Goal: Task Accomplishment & Management: Use online tool/utility

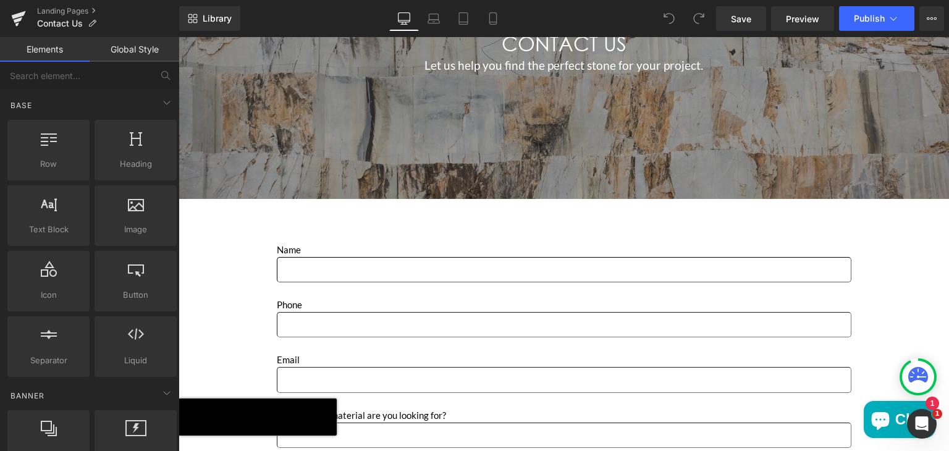
scroll to position [572, 0]
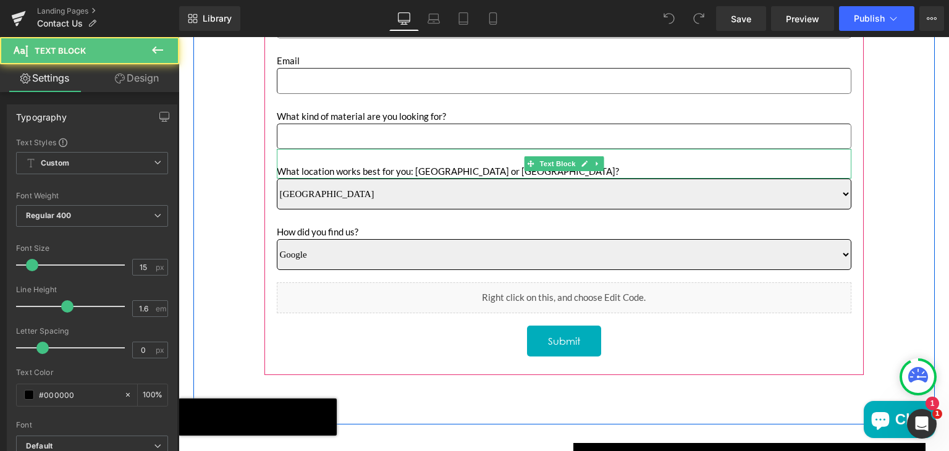
click at [466, 153] on p "Main content" at bounding box center [564, 156] width 574 height 15
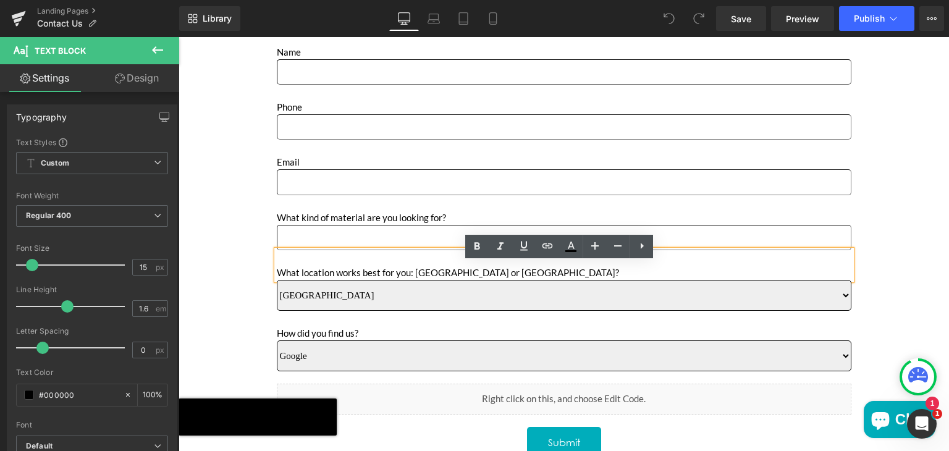
scroll to position [332, 0]
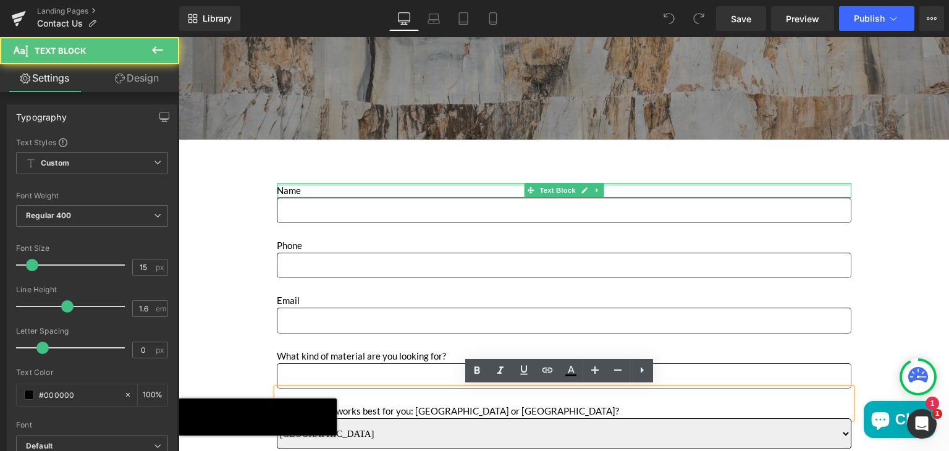
click at [324, 183] on div "Main content" at bounding box center [564, 184] width 574 height 3
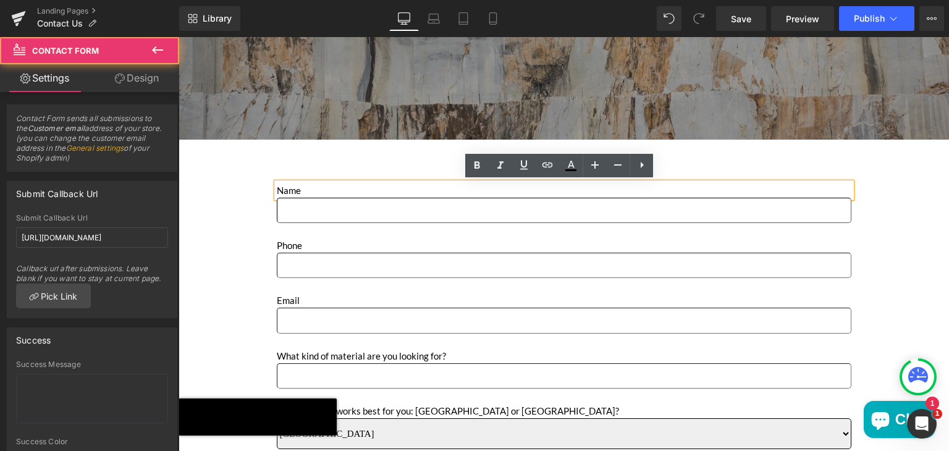
click at [269, 234] on div "Name Text Block Text Field Phone Text Block Text Field Email Text Block Email F…" at bounding box center [563, 399] width 599 height 432
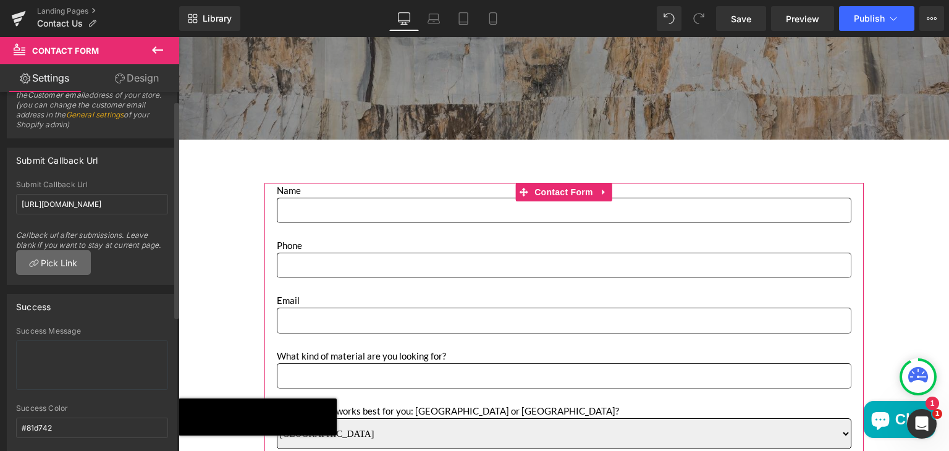
scroll to position [4, 0]
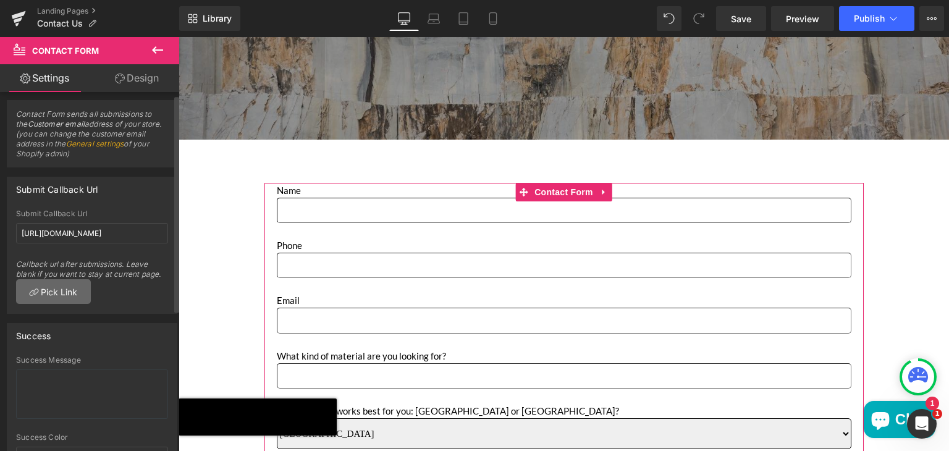
click at [65, 294] on link "Pick Link" at bounding box center [53, 291] width 75 height 25
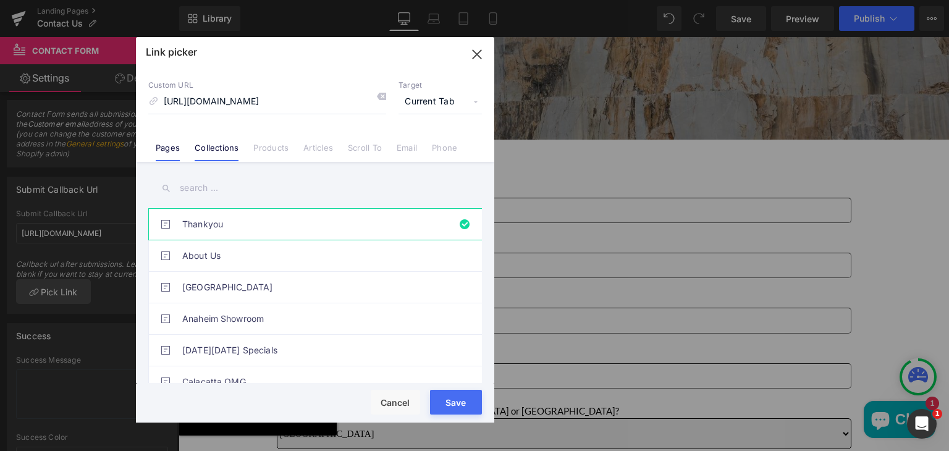
click at [215, 146] on link "Collections" at bounding box center [217, 152] width 44 height 19
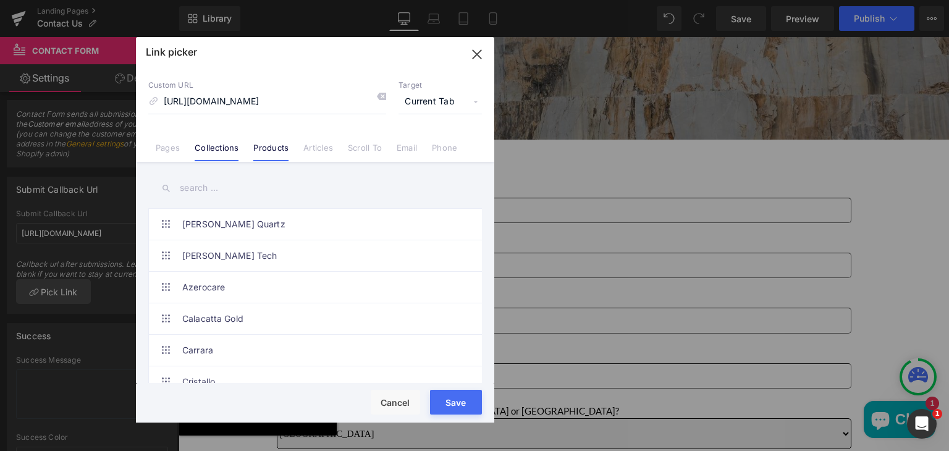
click at [267, 148] on link "Products" at bounding box center [270, 152] width 35 height 19
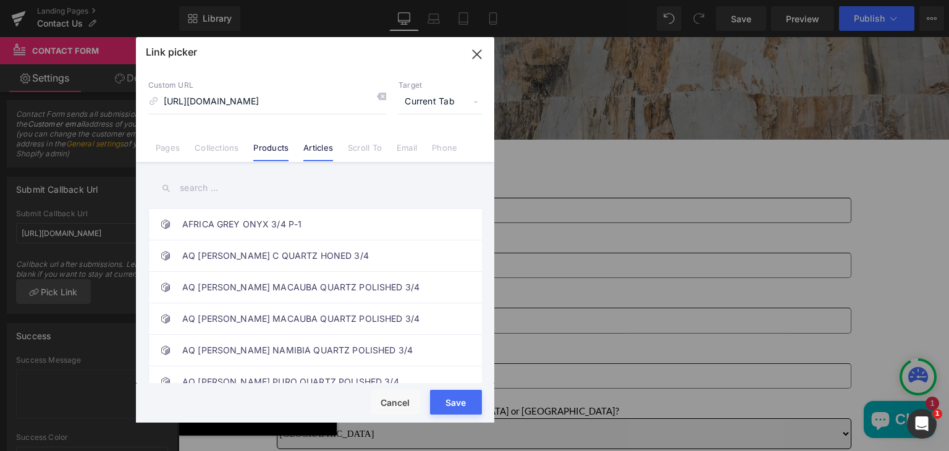
click at [321, 151] on link "Articles" at bounding box center [318, 152] width 30 height 19
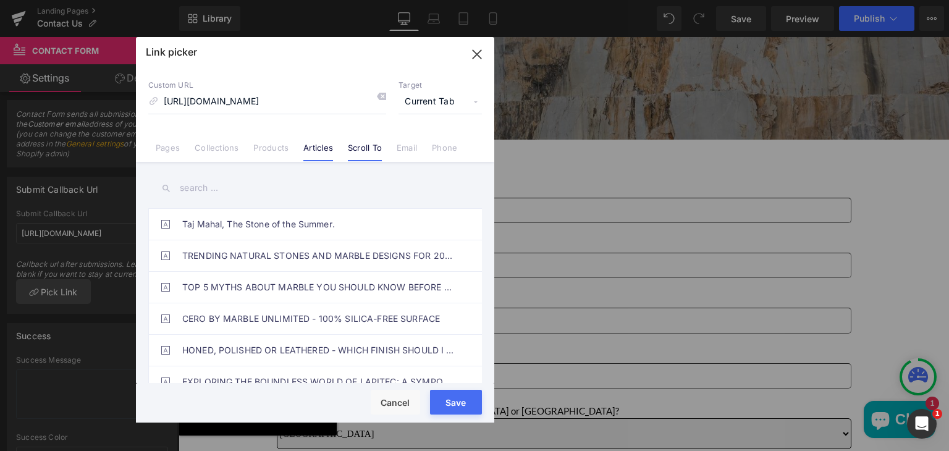
click at [354, 151] on link "Scroll To" at bounding box center [365, 152] width 34 height 19
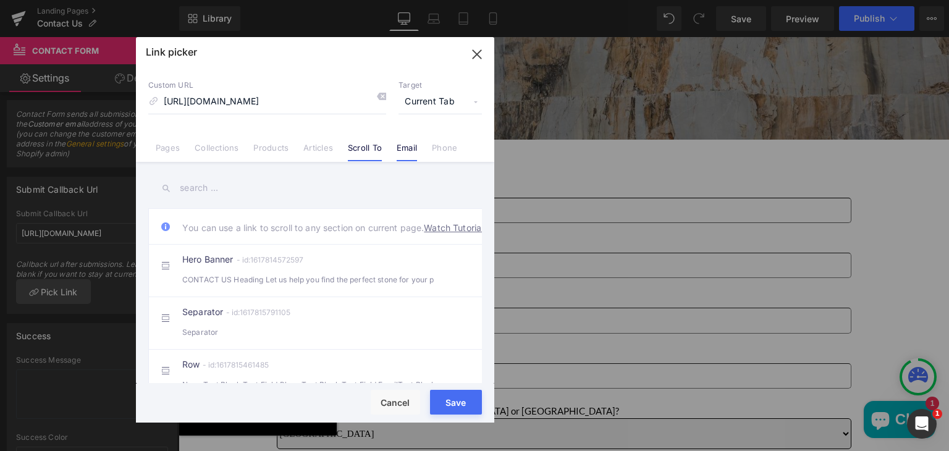
click at [410, 149] on link "Email" at bounding box center [406, 152] width 20 height 19
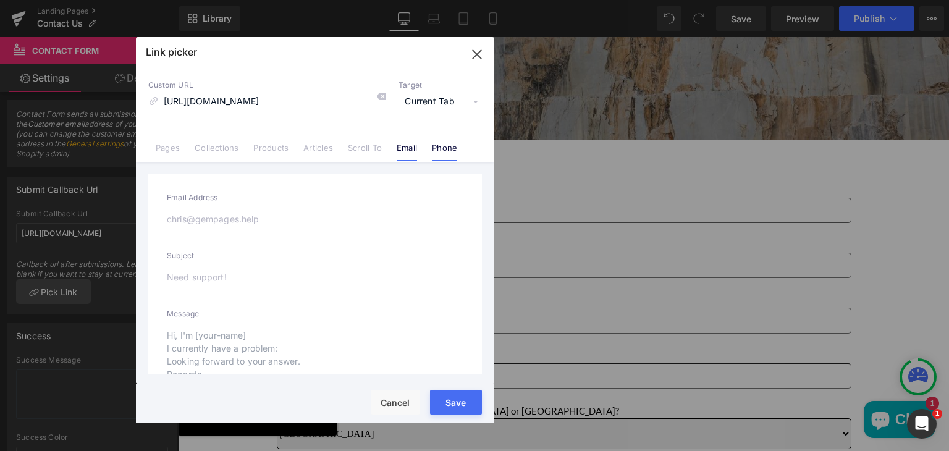
click at [443, 146] on link "Phone" at bounding box center [444, 152] width 25 height 19
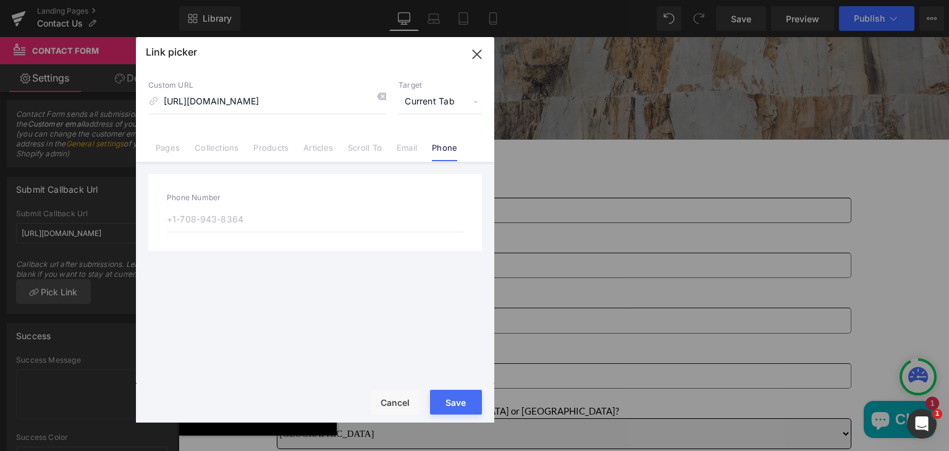
click at [477, 99] on span "Current Tab" at bounding box center [439, 101] width 83 height 23
click at [474, 51] on icon "button" at bounding box center [476, 54] width 8 height 8
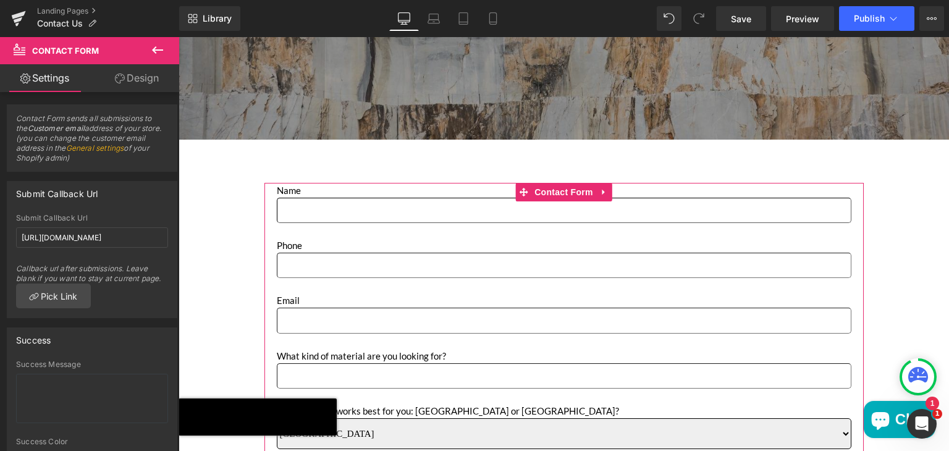
click at [136, 78] on link "Design" at bounding box center [137, 78] width 90 height 28
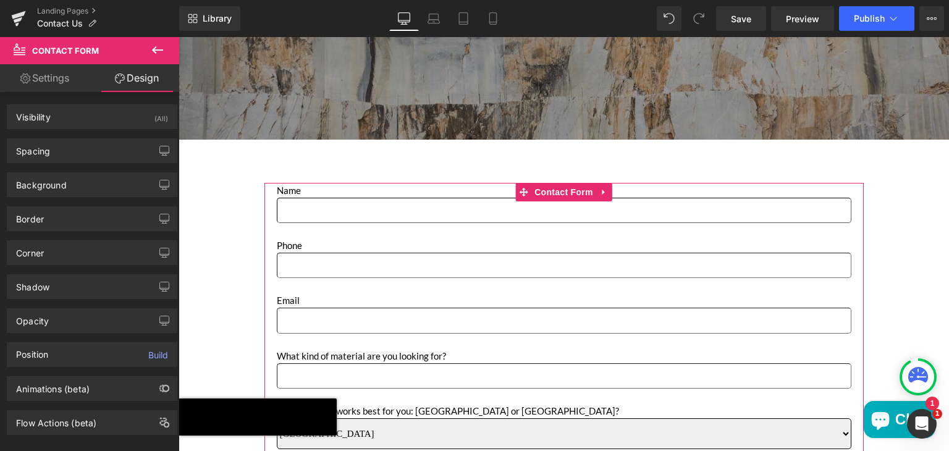
click at [64, 85] on link "Settings" at bounding box center [45, 78] width 90 height 28
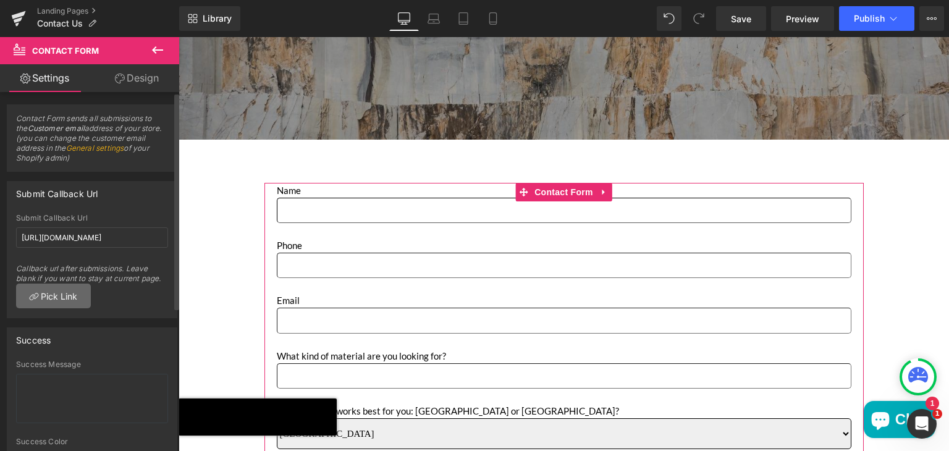
click at [59, 295] on link "Pick Link" at bounding box center [53, 295] width 75 height 25
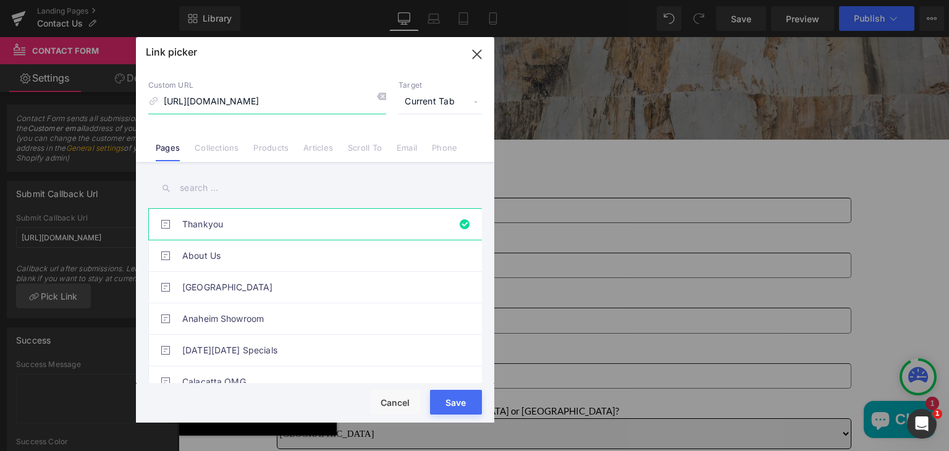
click at [477, 52] on icon "button" at bounding box center [477, 54] width 20 height 20
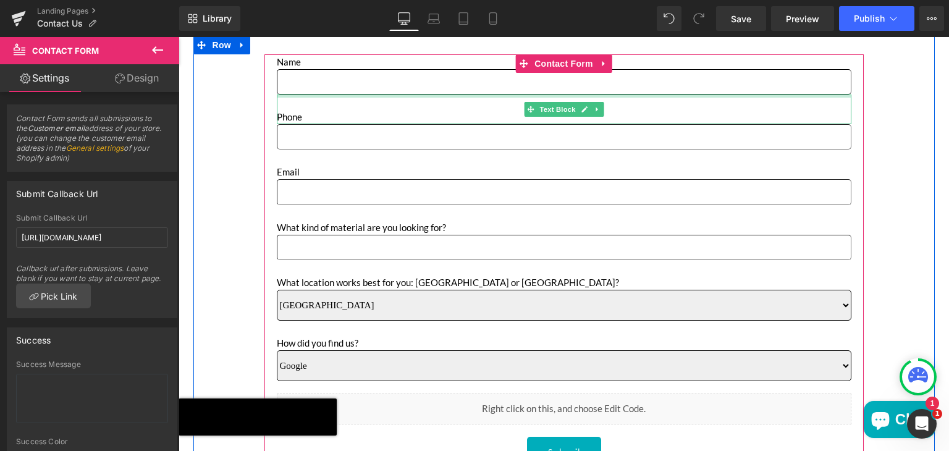
scroll to position [464, 0]
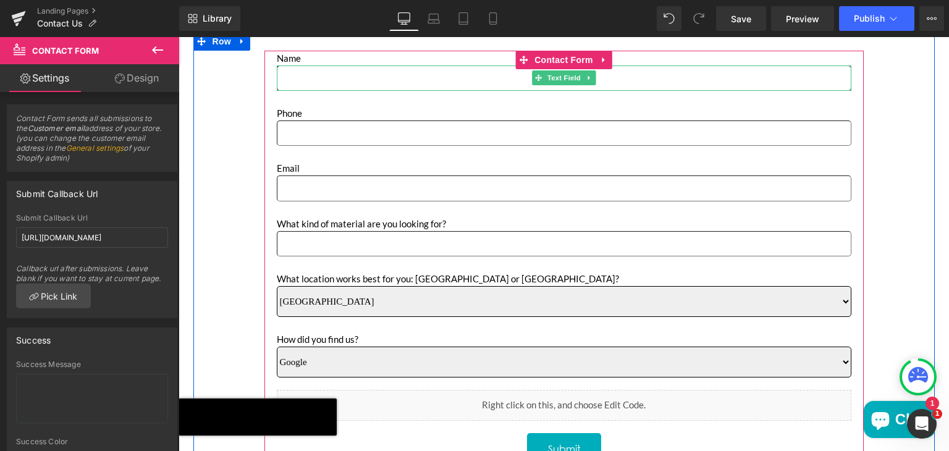
click at [340, 77] on input "Main content" at bounding box center [564, 77] width 574 height 25
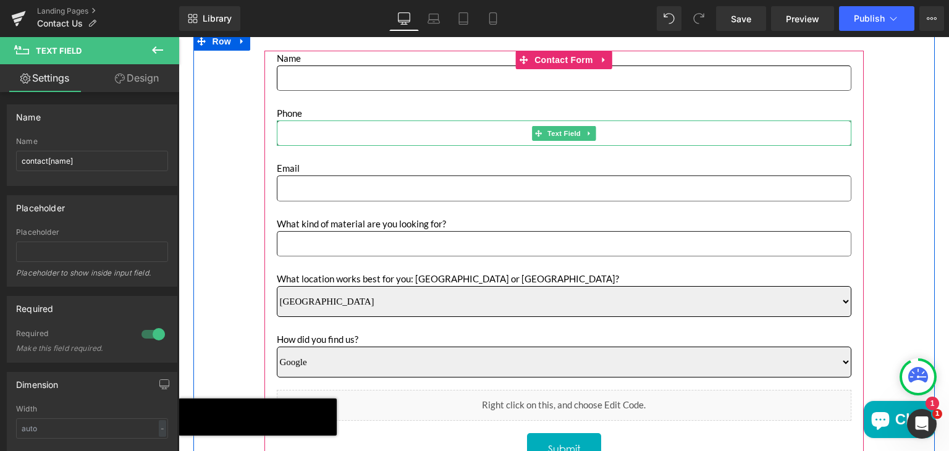
click at [312, 127] on input "Main content" at bounding box center [564, 132] width 574 height 25
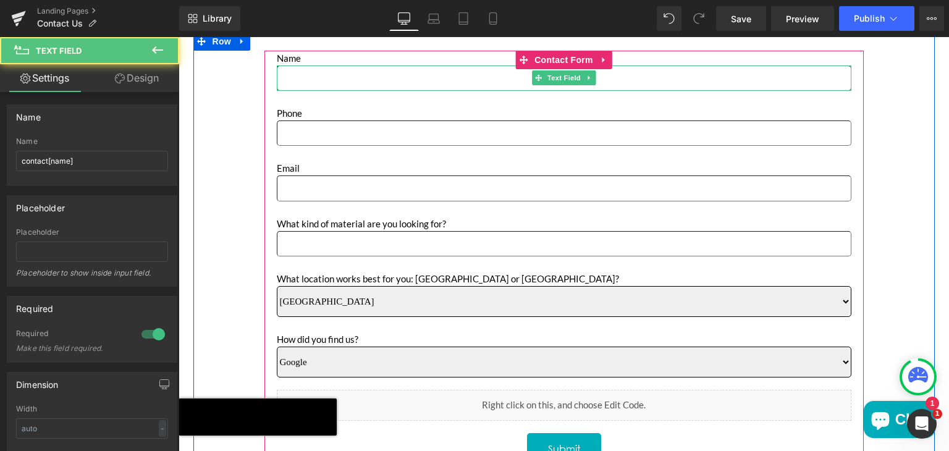
click at [296, 78] on input "Main content" at bounding box center [564, 77] width 574 height 25
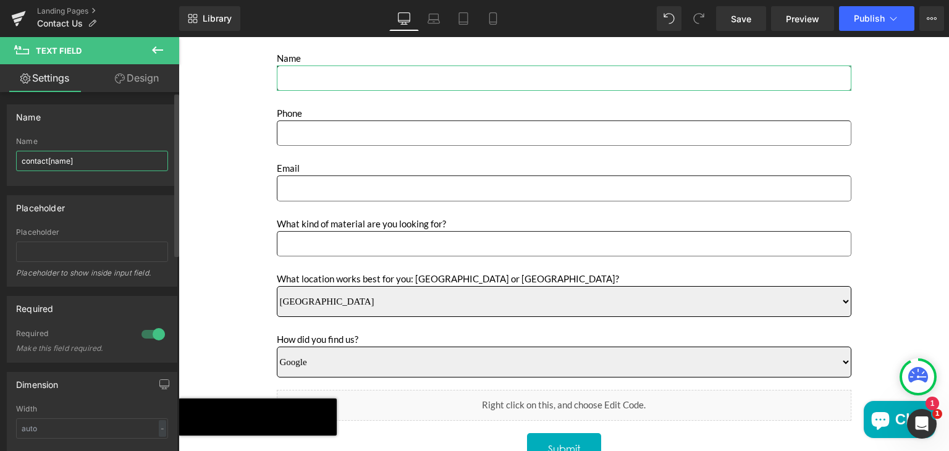
drag, startPoint x: 96, startPoint y: 161, endPoint x: 22, endPoint y: 157, distance: 74.2
click at [22, 157] on input "contact[name]" at bounding box center [92, 161] width 152 height 20
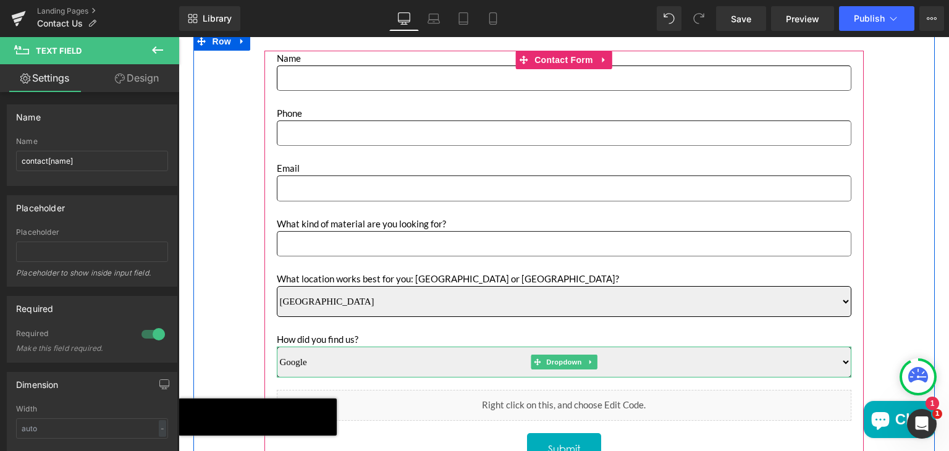
click at [398, 363] on select "Google Instagram Pinterest Linkedin Referral" at bounding box center [564, 361] width 574 height 31
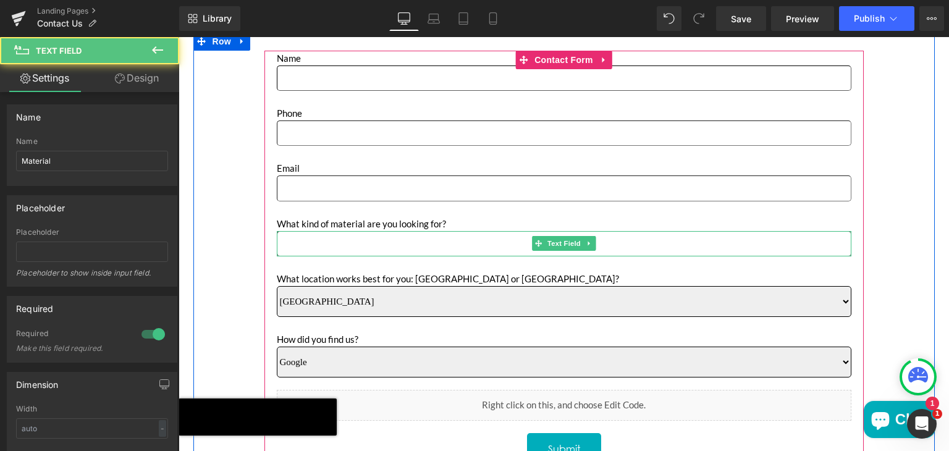
click at [384, 245] on input "Main content" at bounding box center [564, 243] width 574 height 25
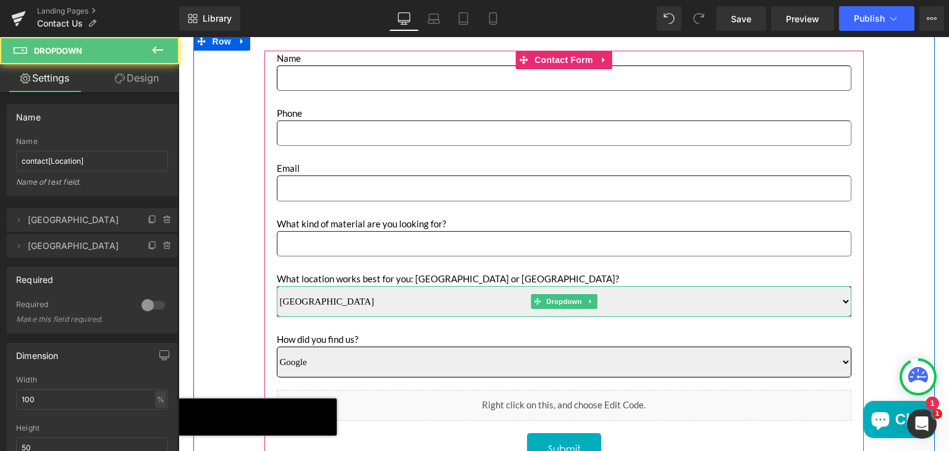
click at [338, 306] on select "Sun Valley Anaheim" at bounding box center [564, 301] width 574 height 31
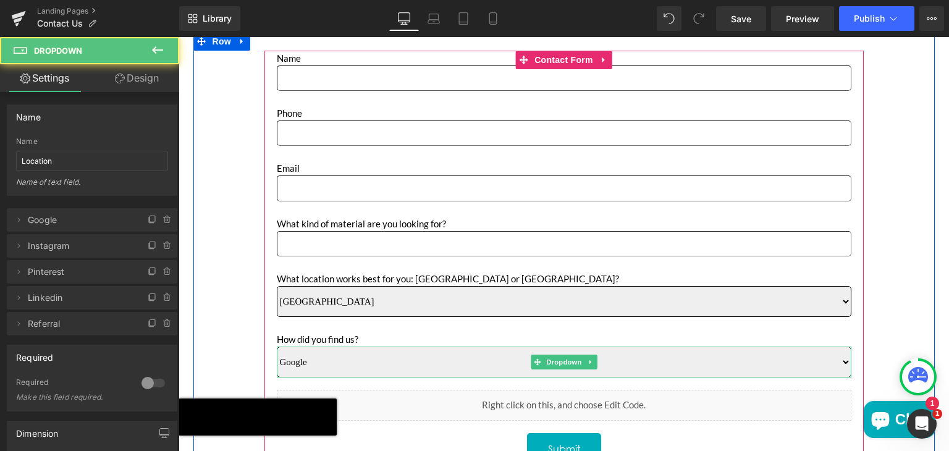
click at [346, 358] on select "Google Instagram Pinterest Linkedin Referral" at bounding box center [564, 361] width 574 height 31
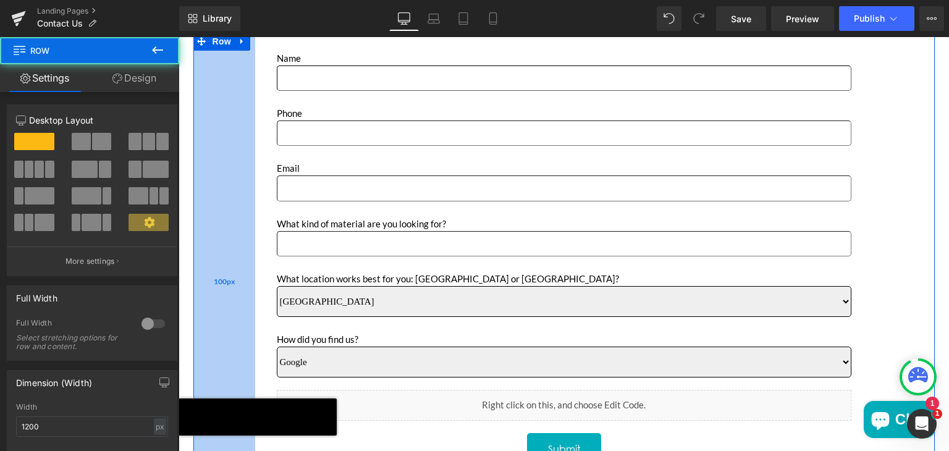
click at [237, 302] on div "100px" at bounding box center [224, 282] width 62 height 500
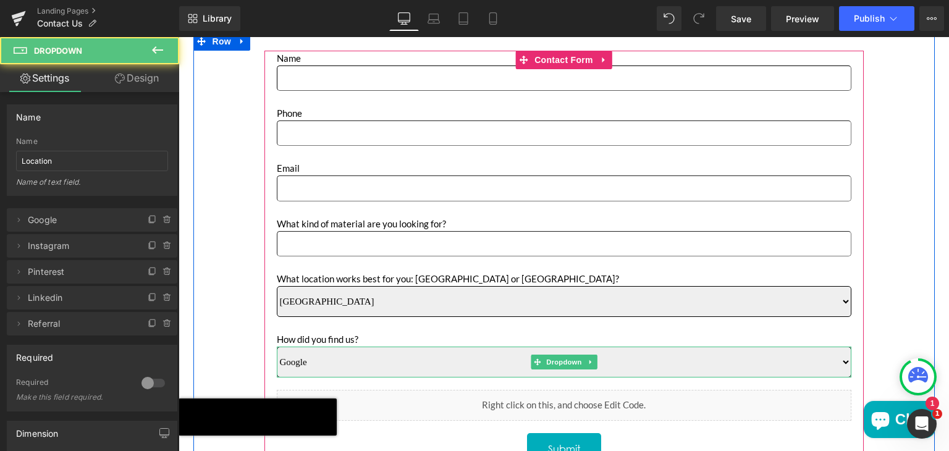
click at [309, 357] on select "Google Instagram Pinterest Linkedin Referral" at bounding box center [564, 361] width 574 height 31
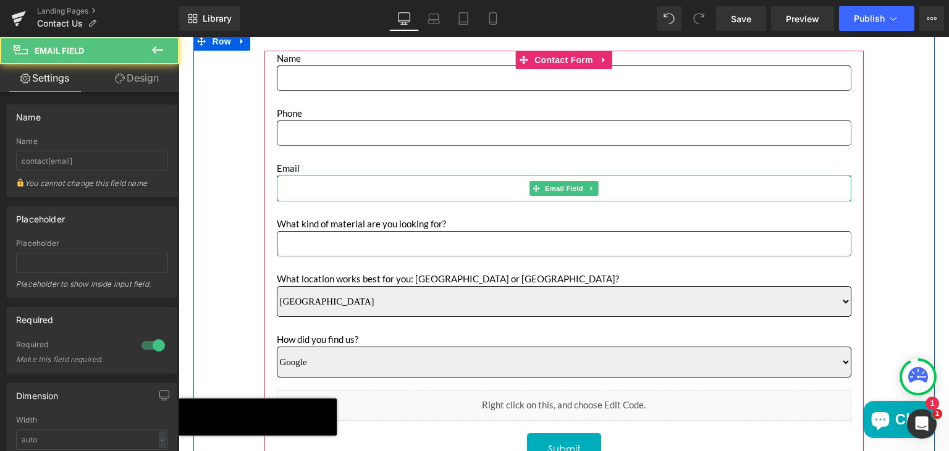
click at [500, 186] on input "Main content" at bounding box center [564, 187] width 574 height 25
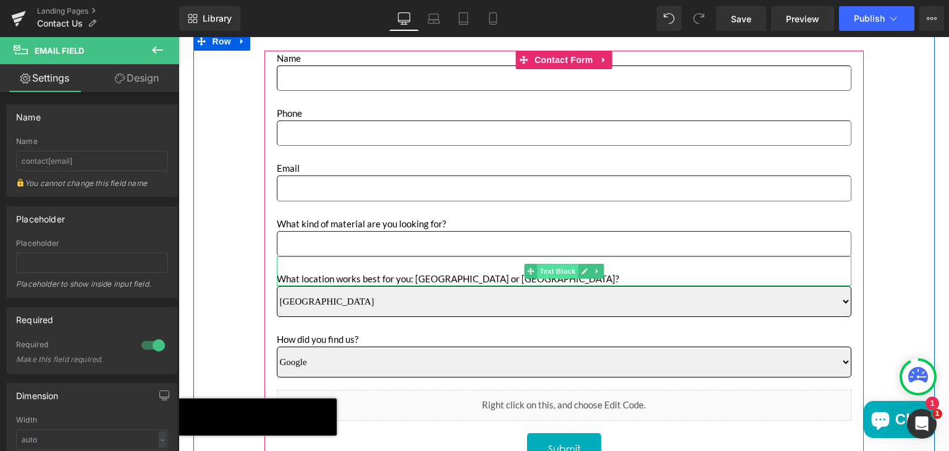
click at [542, 270] on span "Text Block" at bounding box center [557, 271] width 41 height 15
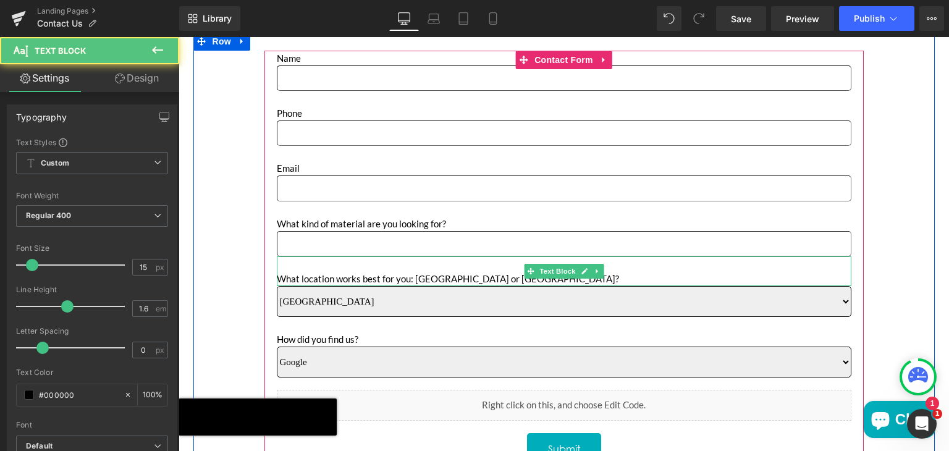
click at [655, 266] on p "Main content" at bounding box center [564, 263] width 574 height 15
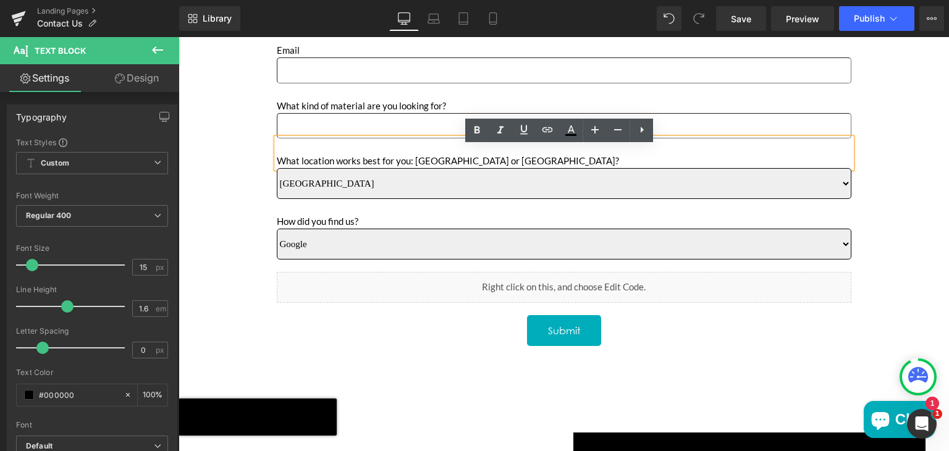
scroll to position [585, 0]
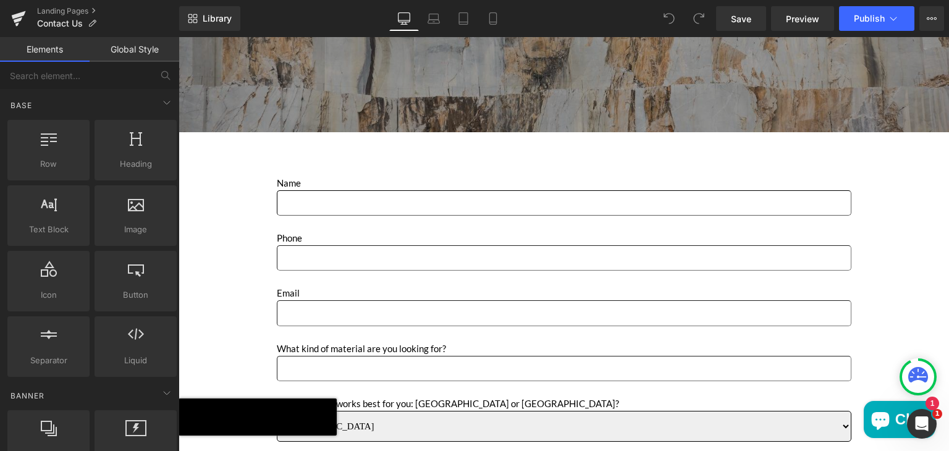
scroll to position [309, 0]
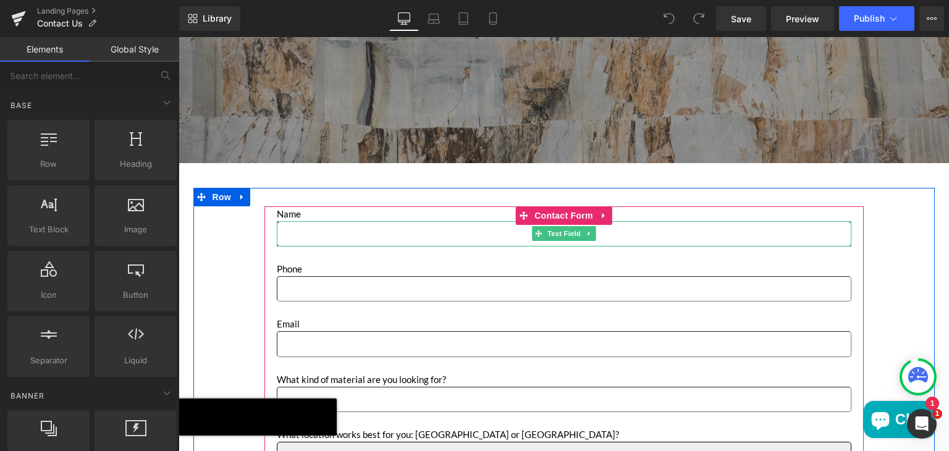
click at [411, 228] on input "Main content" at bounding box center [564, 233] width 574 height 25
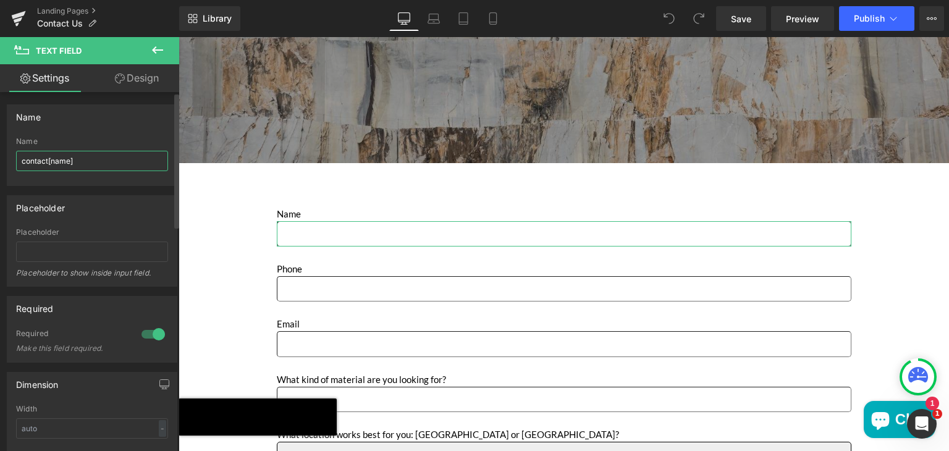
click at [126, 162] on input "contact[name]" at bounding box center [92, 161] width 152 height 20
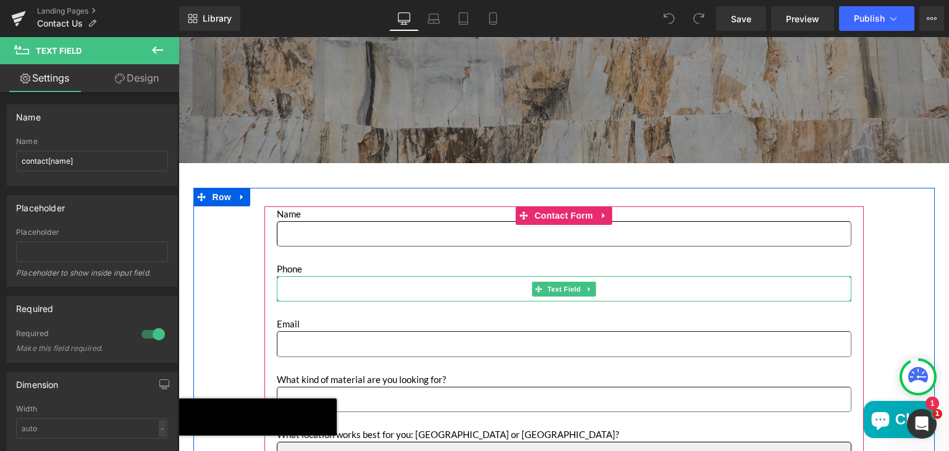
click at [294, 286] on input "Main content" at bounding box center [564, 288] width 574 height 25
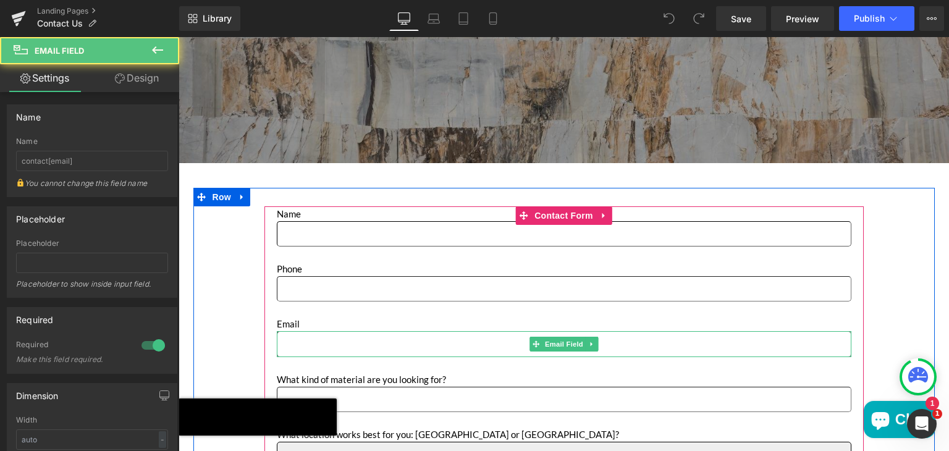
click at [283, 346] on input "Main content" at bounding box center [564, 343] width 574 height 25
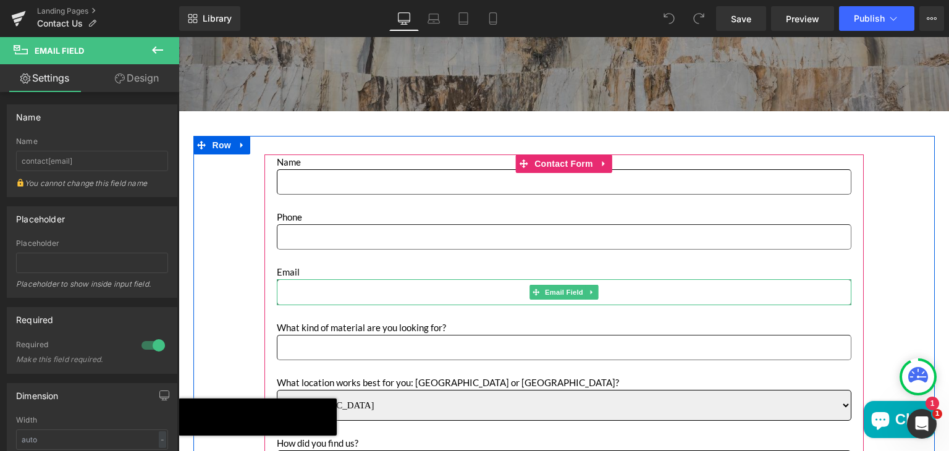
scroll to position [363, 0]
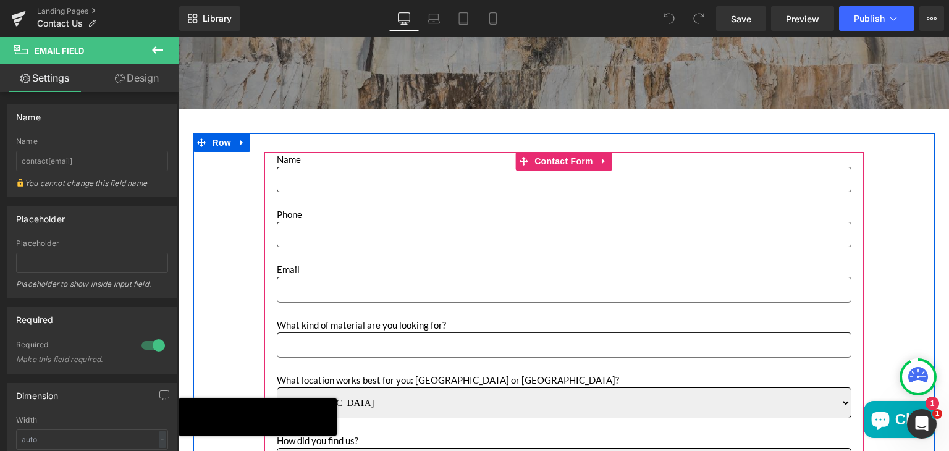
click at [326, 340] on input "Main content" at bounding box center [564, 344] width 574 height 25
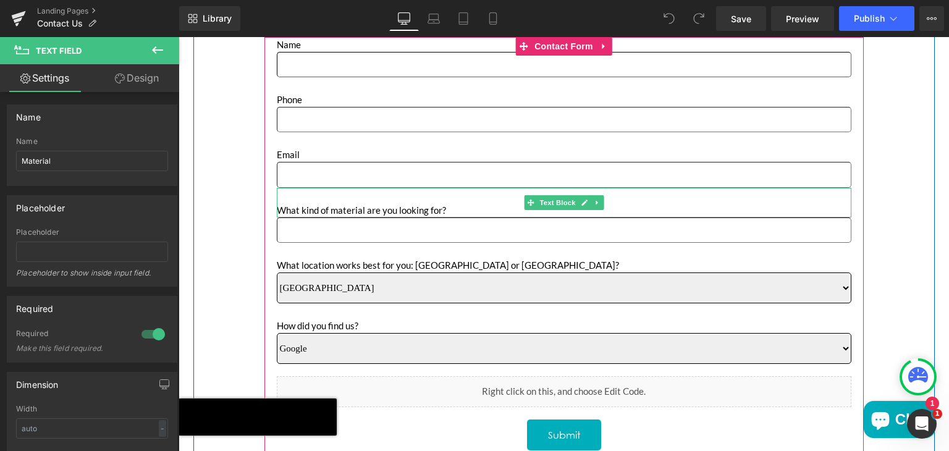
scroll to position [479, 0]
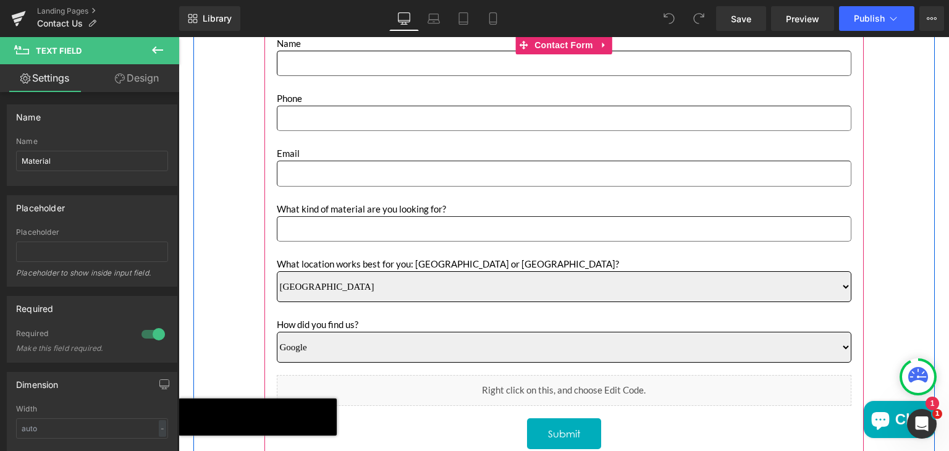
click at [354, 282] on select "Sun Valley Anaheim" at bounding box center [564, 286] width 574 height 31
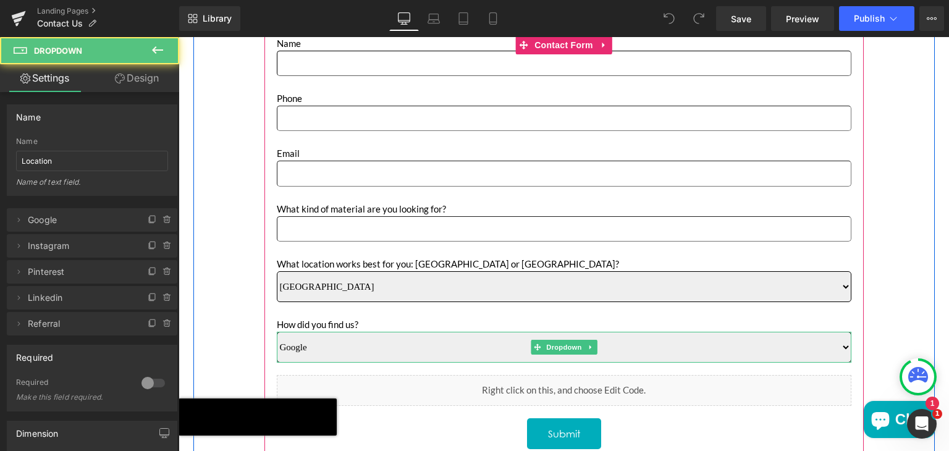
click at [441, 343] on select "Google Instagram Pinterest Linkedin Referral" at bounding box center [564, 347] width 574 height 31
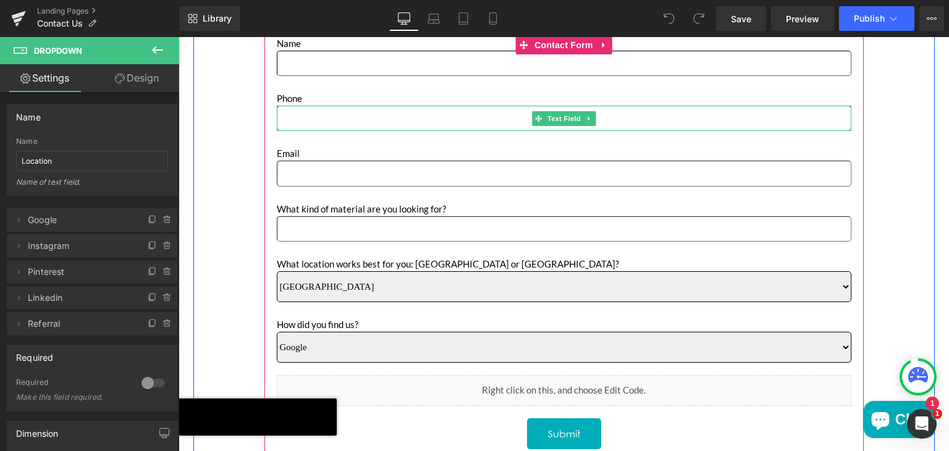
click at [361, 125] on input "Main content" at bounding box center [564, 118] width 574 height 25
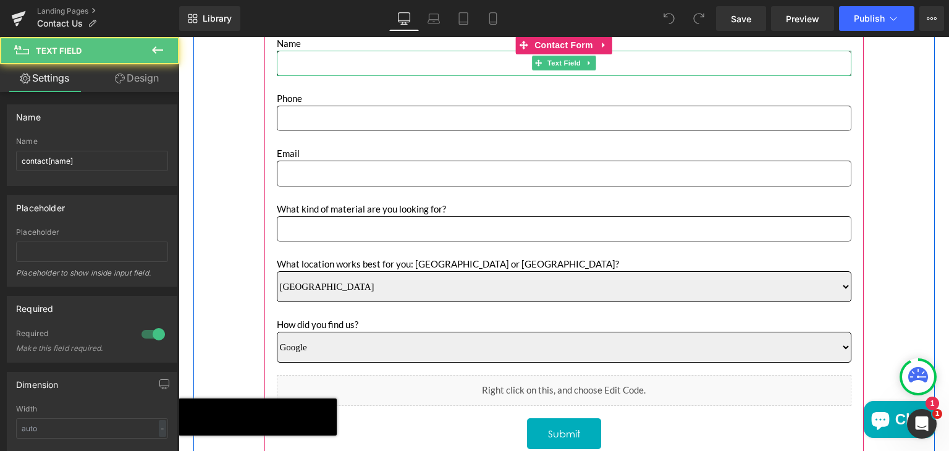
click at [355, 60] on input "Main content" at bounding box center [564, 63] width 574 height 25
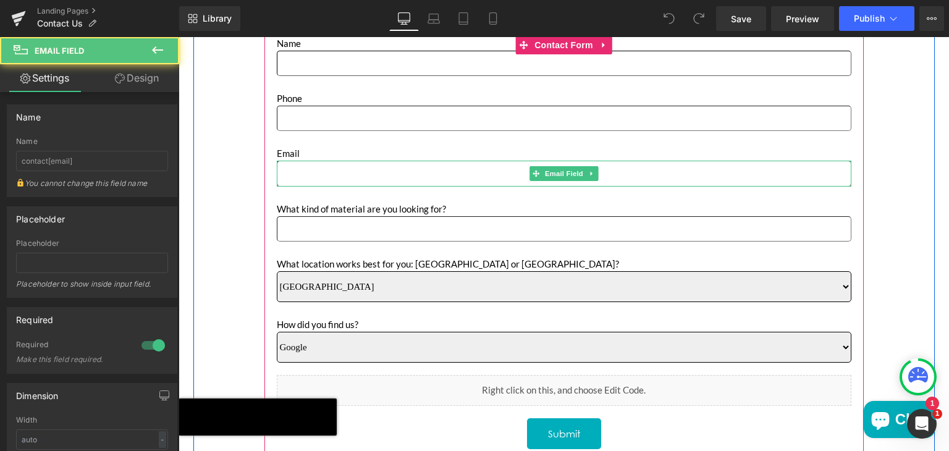
click at [343, 167] on input "Main content" at bounding box center [564, 173] width 574 height 25
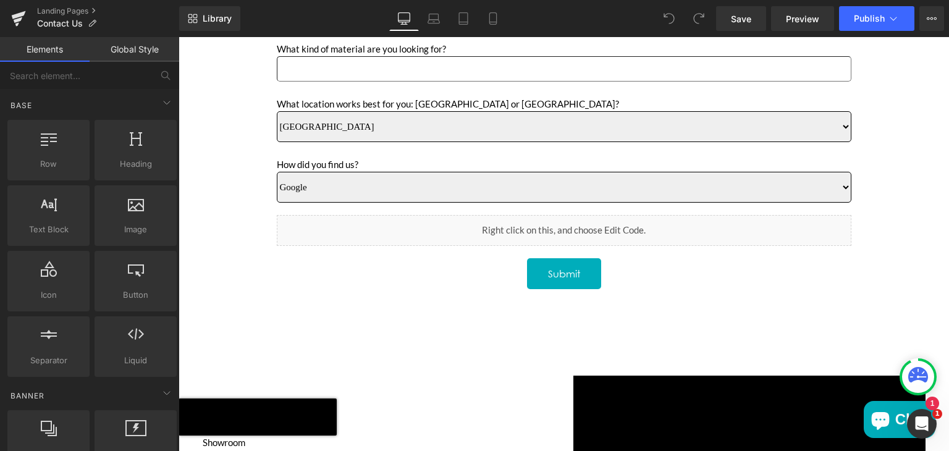
scroll to position [634, 0]
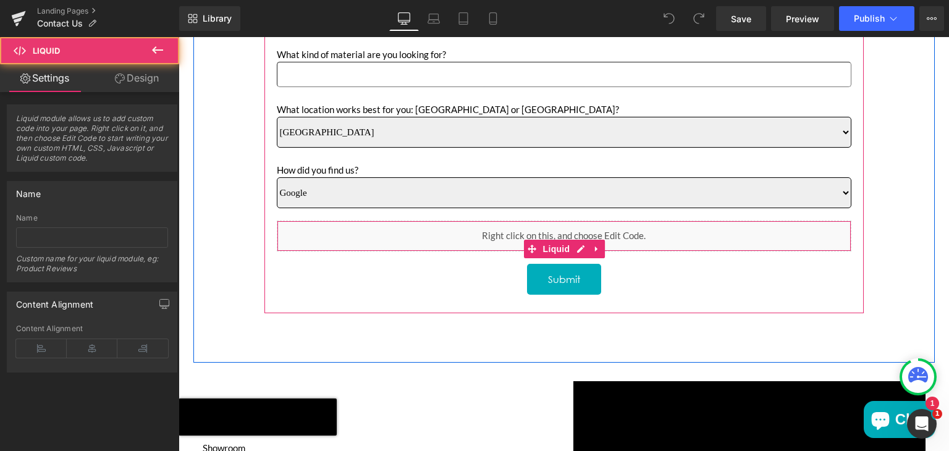
click at [346, 233] on div "Liquid" at bounding box center [564, 235] width 574 height 31
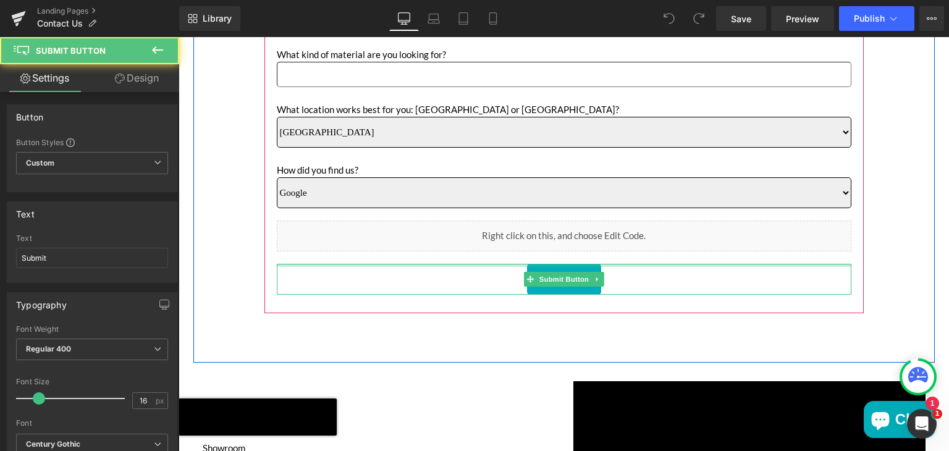
click at [326, 265] on div "Main content" at bounding box center [564, 265] width 574 height 3
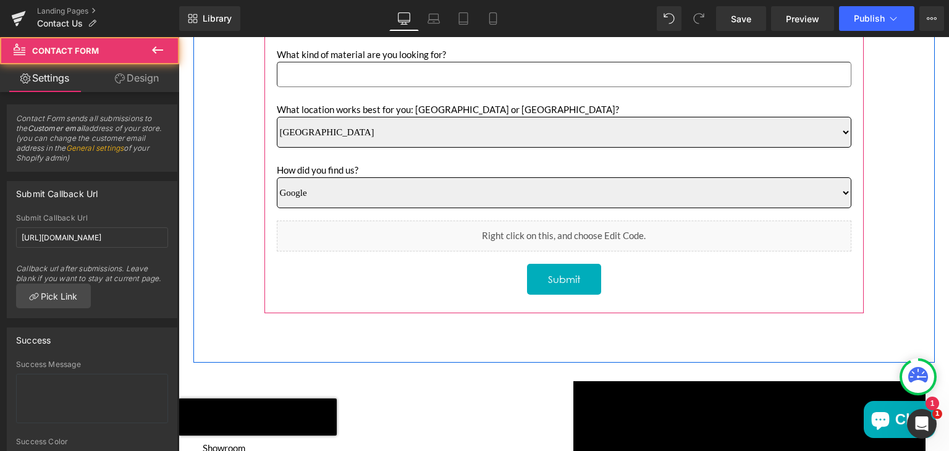
click at [265, 255] on div "Name Text Block Text Field Phone Text Block Text Field Email Text Block Email F…" at bounding box center [563, 97] width 599 height 432
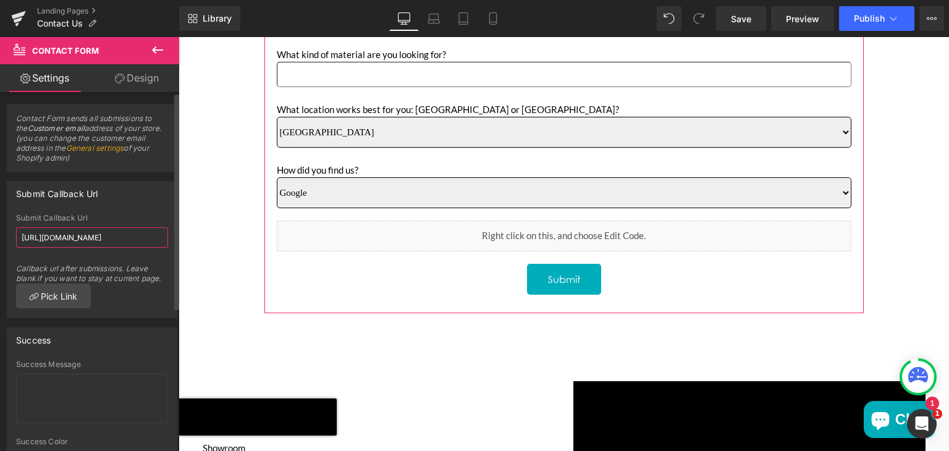
click at [146, 236] on input "[URL][DOMAIN_NAME]" at bounding box center [92, 237] width 152 height 20
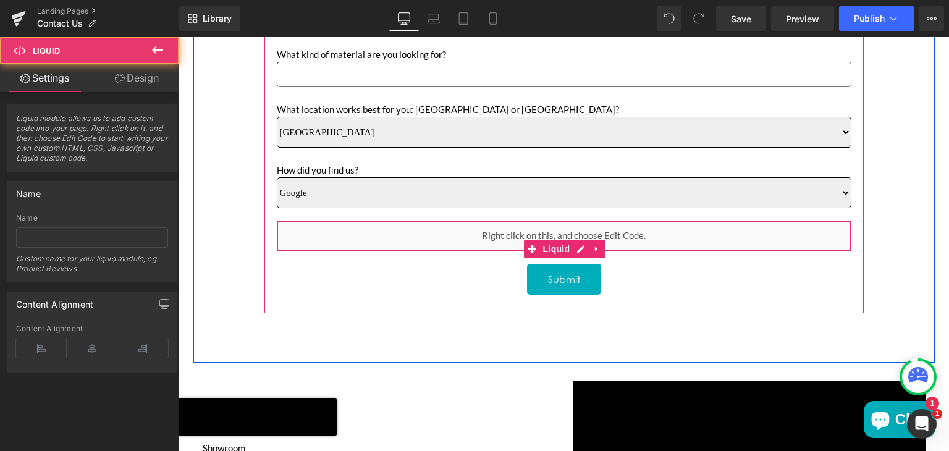
click at [419, 225] on div "Liquid" at bounding box center [564, 235] width 574 height 31
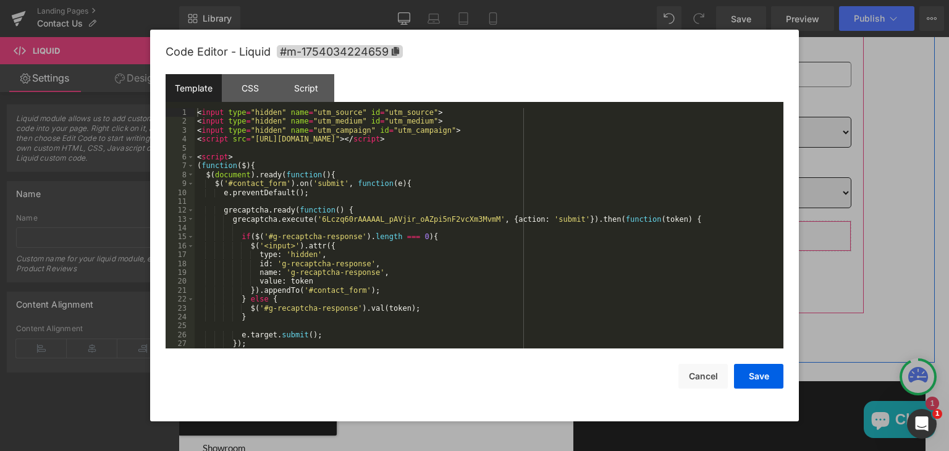
click at [577, 245] on icon "Main content" at bounding box center [580, 248] width 7 height 7
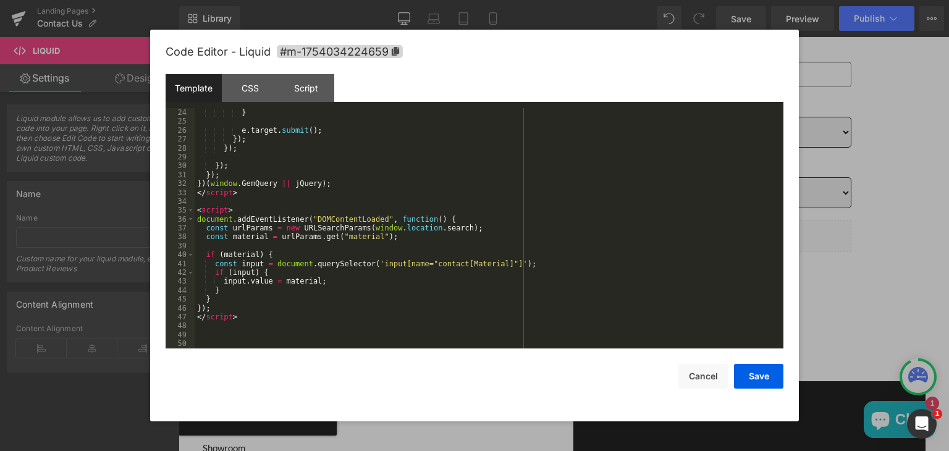
scroll to position [204, 0]
click at [850, 79] on div at bounding box center [474, 225] width 949 height 451
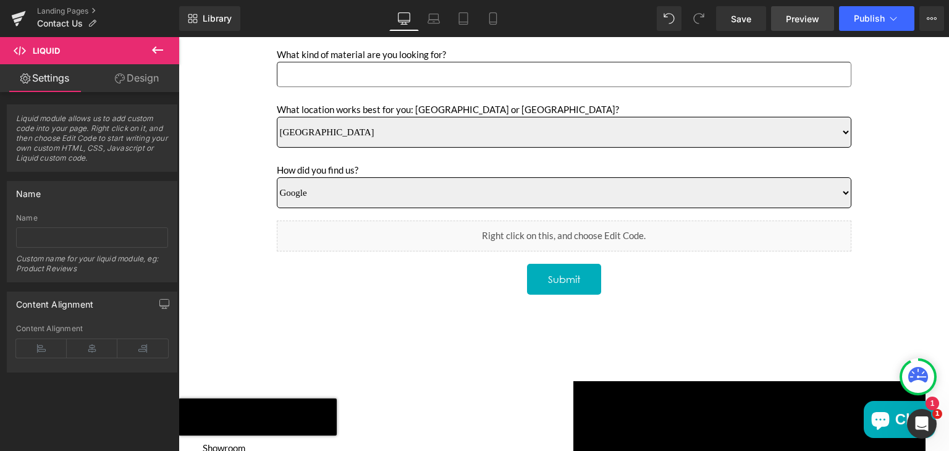
click at [794, 14] on span "Preview" at bounding box center [802, 18] width 33 height 13
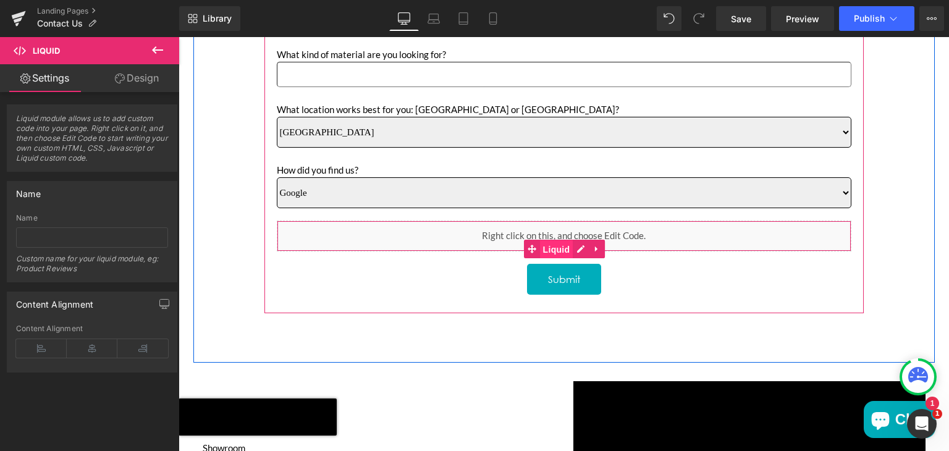
click at [555, 245] on span "Liquid" at bounding box center [556, 249] width 33 height 19
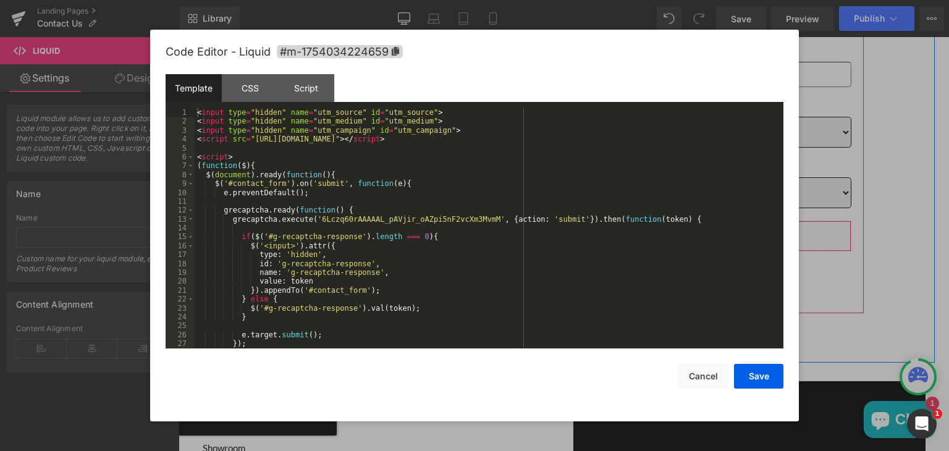
click at [576, 248] on icon "Main content" at bounding box center [580, 249] width 9 height 9
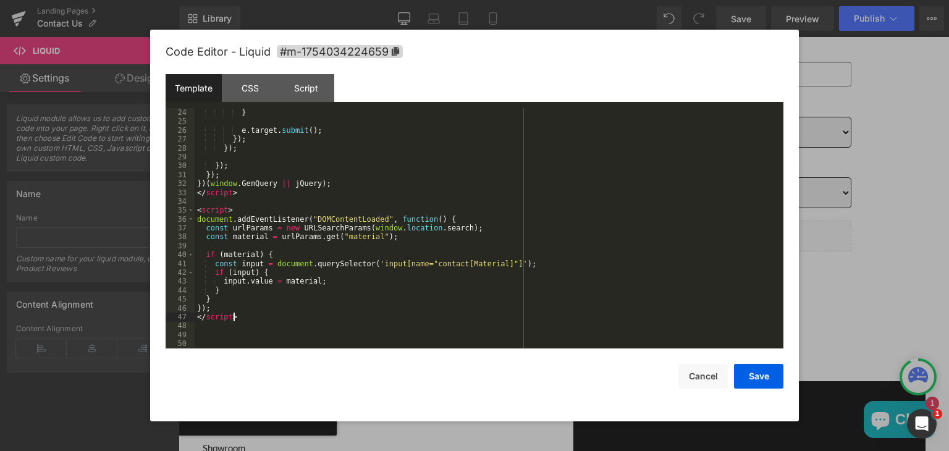
click at [247, 320] on div "} e . target . submit ( ) ; }) ; }) ; }) ; }) ; }) ( window . GemQuery || jQuer…" at bounding box center [487, 237] width 584 height 258
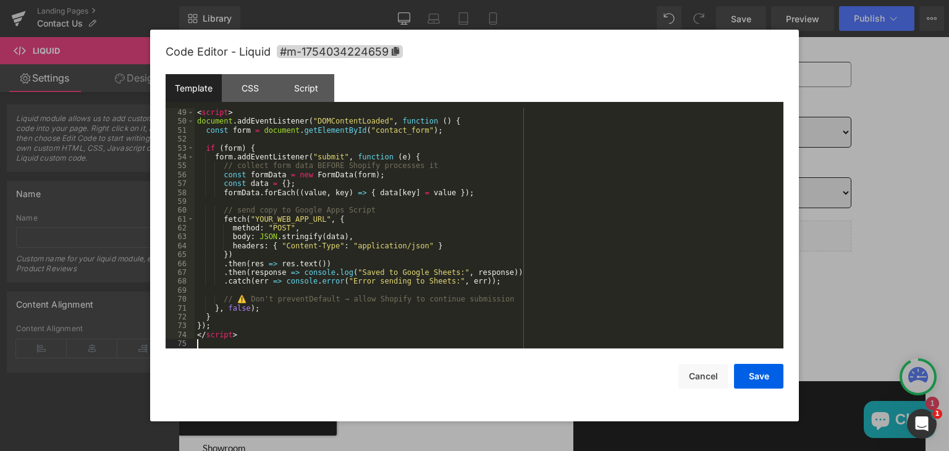
scroll to position [427, 0]
drag, startPoint x: 250, startPoint y: 219, endPoint x: 314, endPoint y: 218, distance: 63.6
click at [314, 218] on div "< script > document . addEventListener ( "DOMContentLoaded" , function ( ) { co…" at bounding box center [487, 237] width 584 height 258
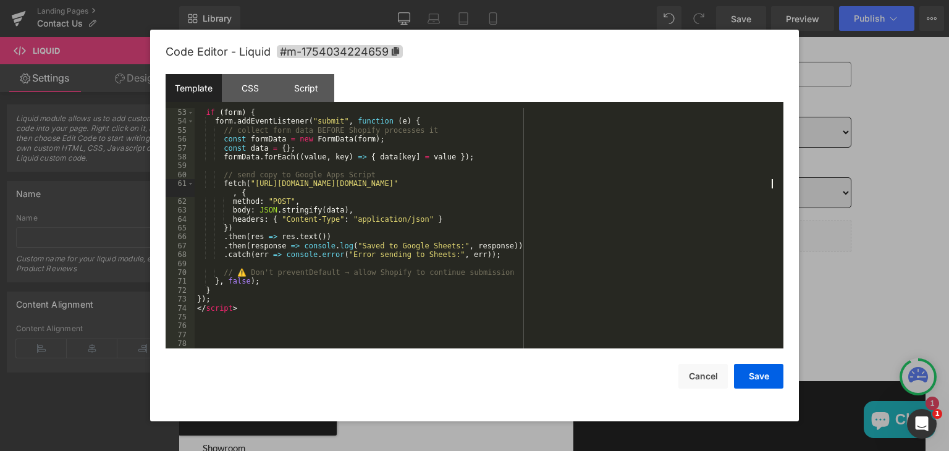
scroll to position [462, 0]
click at [749, 369] on button "Save" at bounding box center [758, 376] width 49 height 25
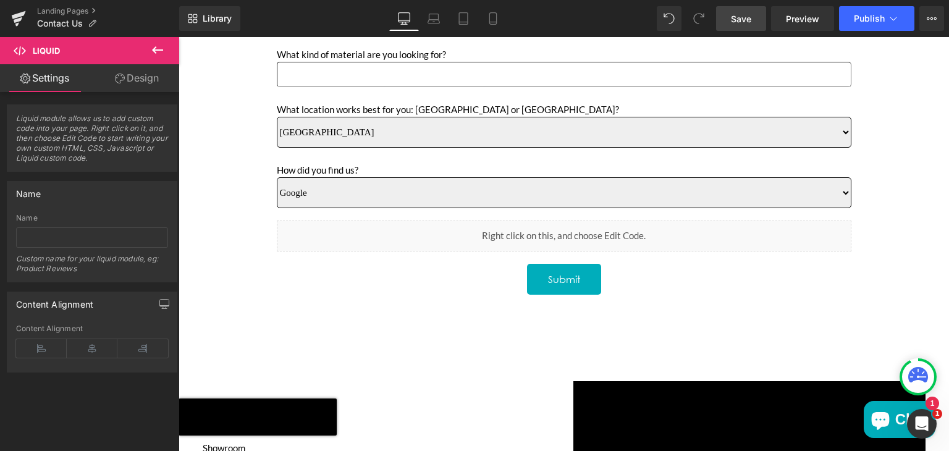
click at [743, 10] on link "Save" at bounding box center [741, 18] width 50 height 25
click at [784, 13] on link "Preview" at bounding box center [802, 18] width 63 height 25
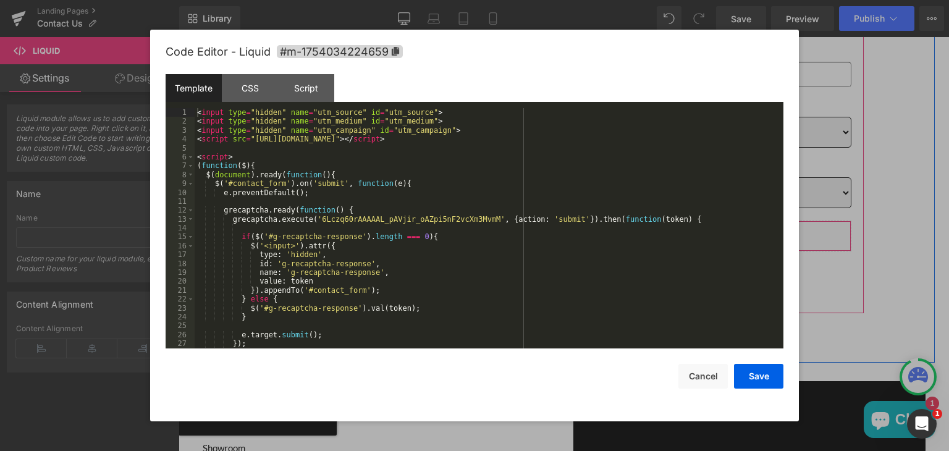
click at [572, 245] on link "Main content" at bounding box center [580, 249] width 16 height 19
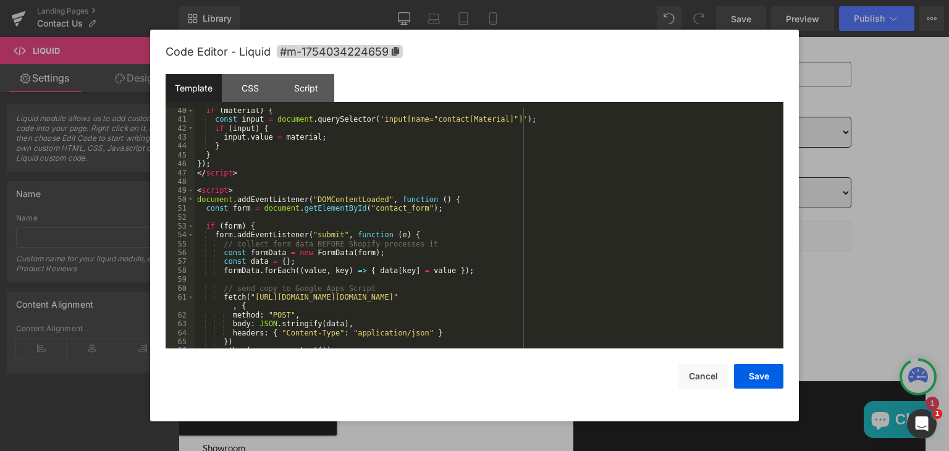
scroll to position [348, 0]
click at [191, 191] on span at bounding box center [190, 190] width 7 height 9
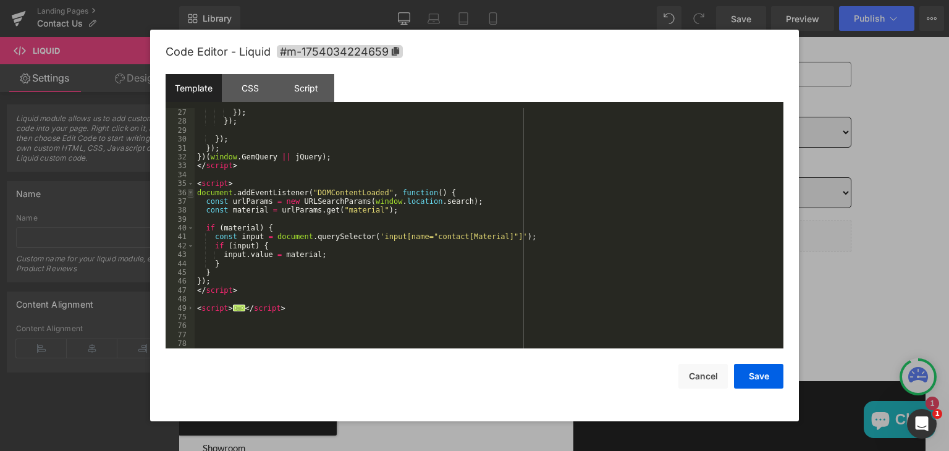
scroll to position [231, 0]
click at [190, 307] on span at bounding box center [190, 308] width 7 height 9
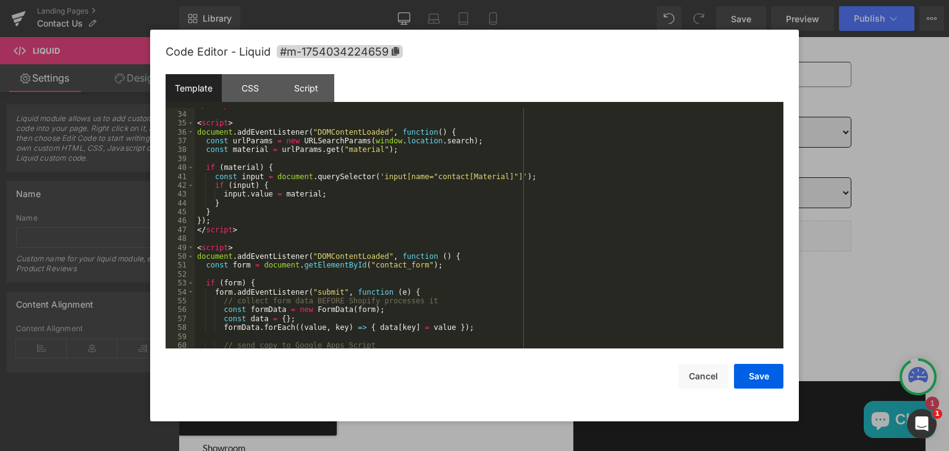
scroll to position [291, 0]
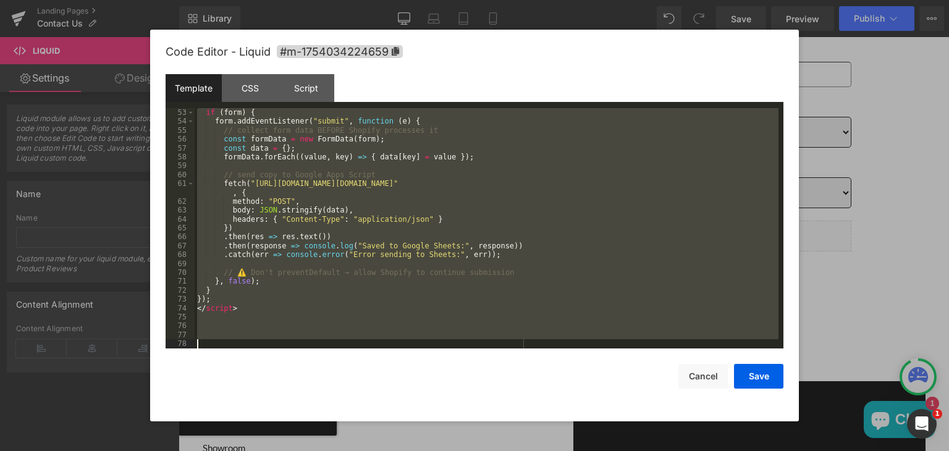
drag, startPoint x: 195, startPoint y: 247, endPoint x: 287, endPoint y: 363, distance: 147.7
click at [287, 363] on div "Code Editor - Liquid #m-1754034224659 Template CSS Script Data 53 54 55 56 57 5…" at bounding box center [475, 226] width 618 height 392
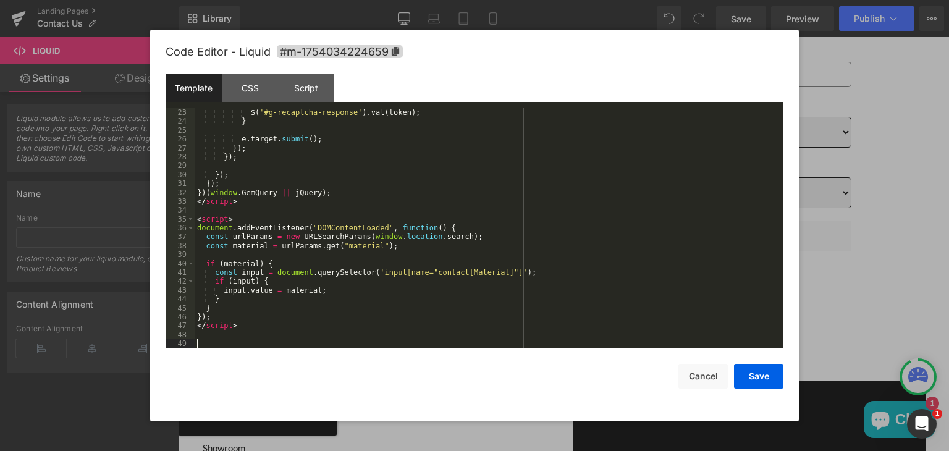
scroll to position [195, 0]
click at [744, 377] on button "Save" at bounding box center [758, 376] width 49 height 25
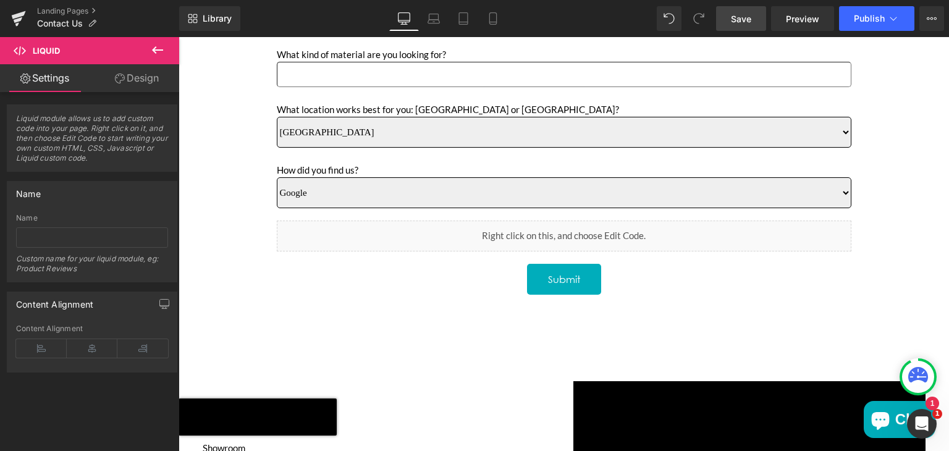
click at [741, 20] on span "Save" at bounding box center [741, 18] width 20 height 13
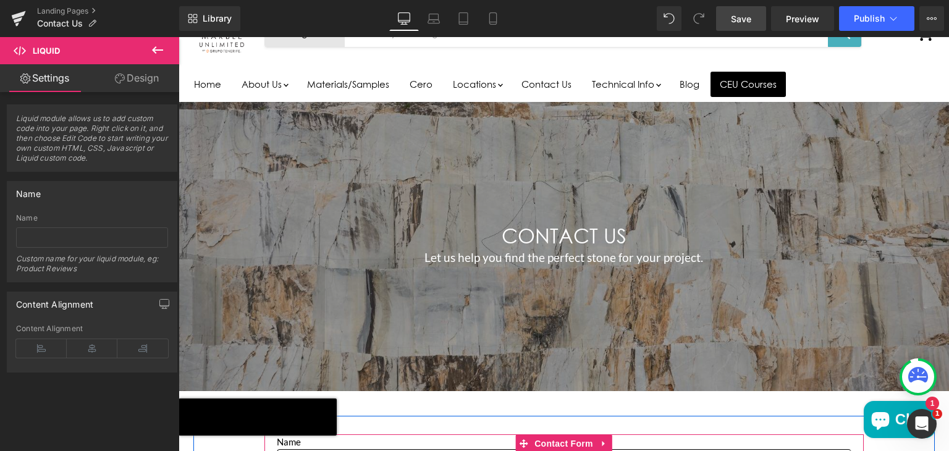
scroll to position [0, 0]
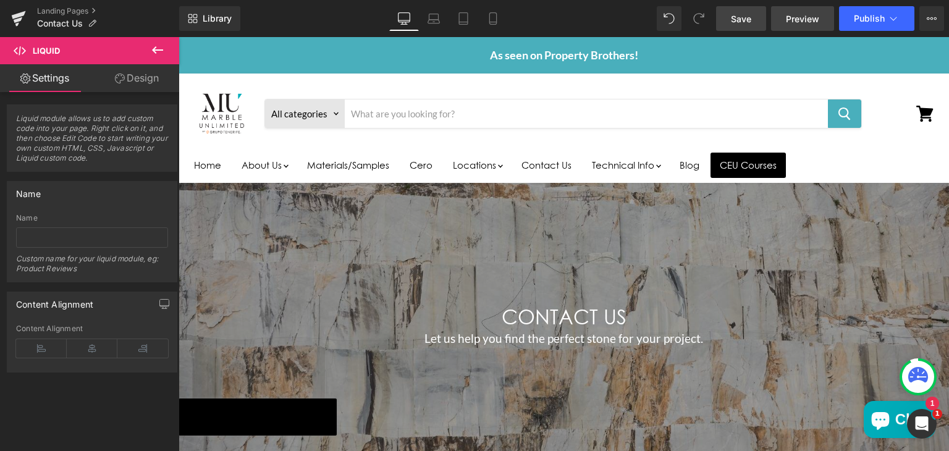
click at [800, 15] on span "Preview" at bounding box center [802, 18] width 33 height 13
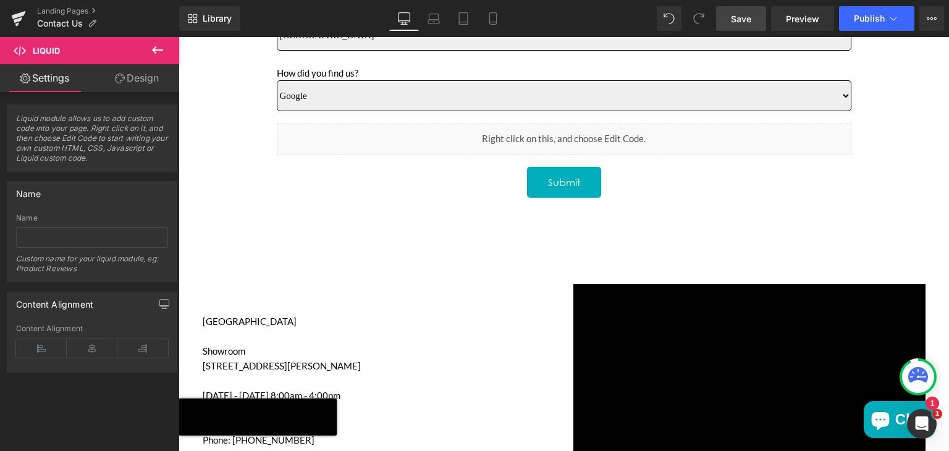
scroll to position [731, 0]
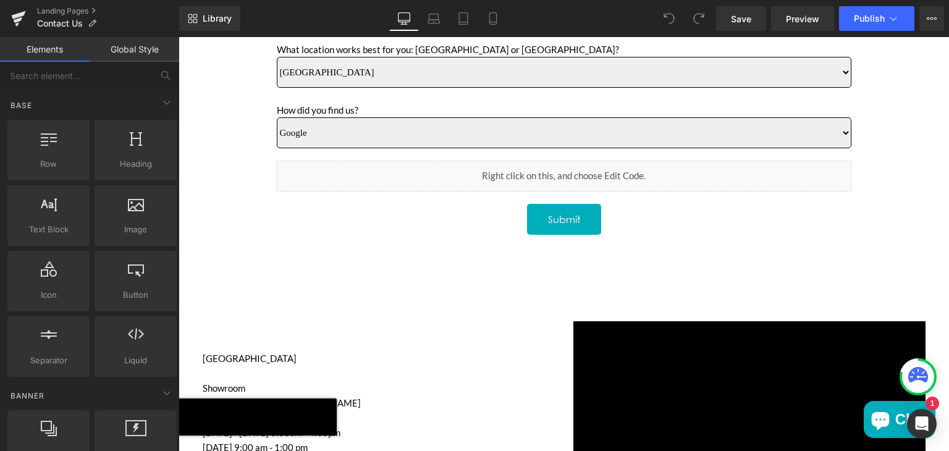
scroll to position [694, 0]
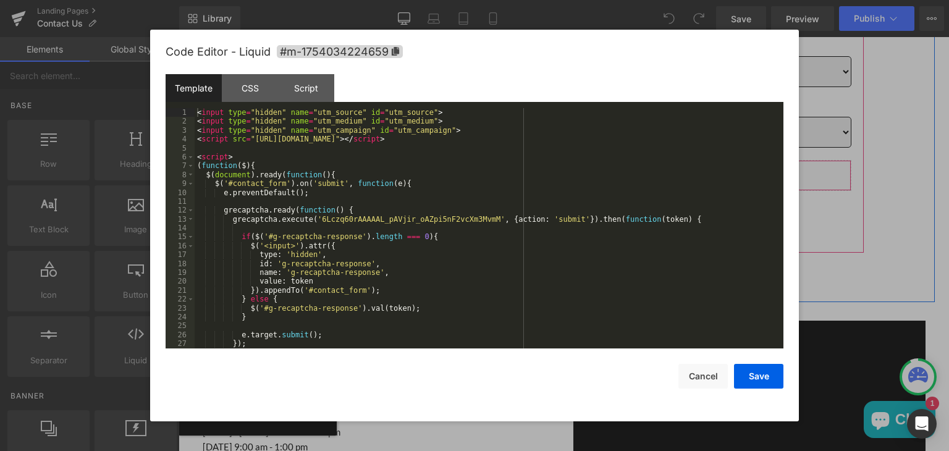
click at [576, 184] on icon "Main content" at bounding box center [580, 188] width 9 height 9
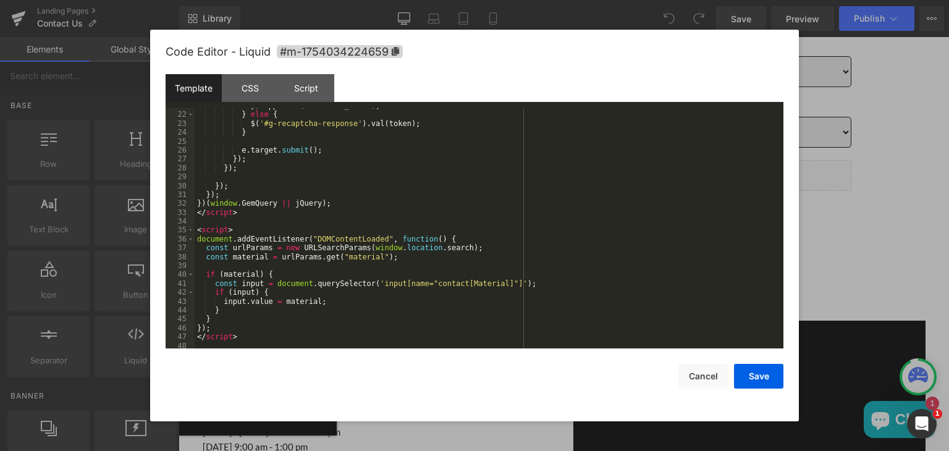
scroll to position [195, 0]
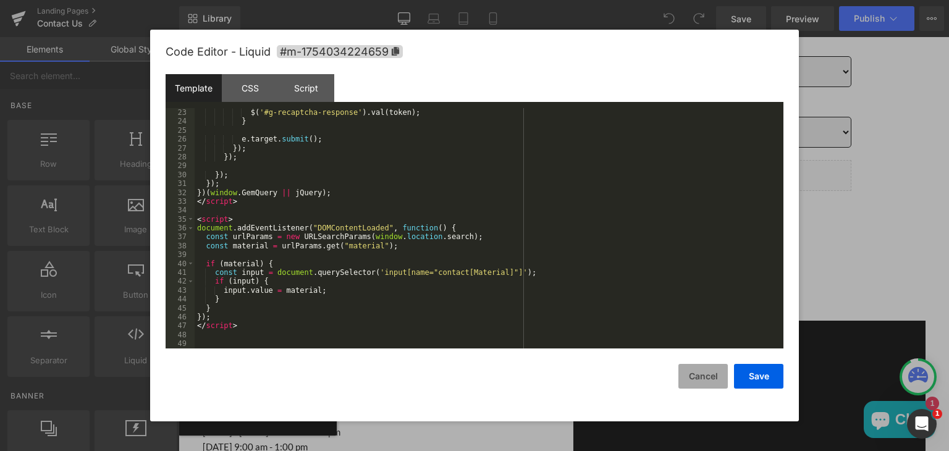
click at [701, 380] on button "Cancel" at bounding box center [702, 376] width 49 height 25
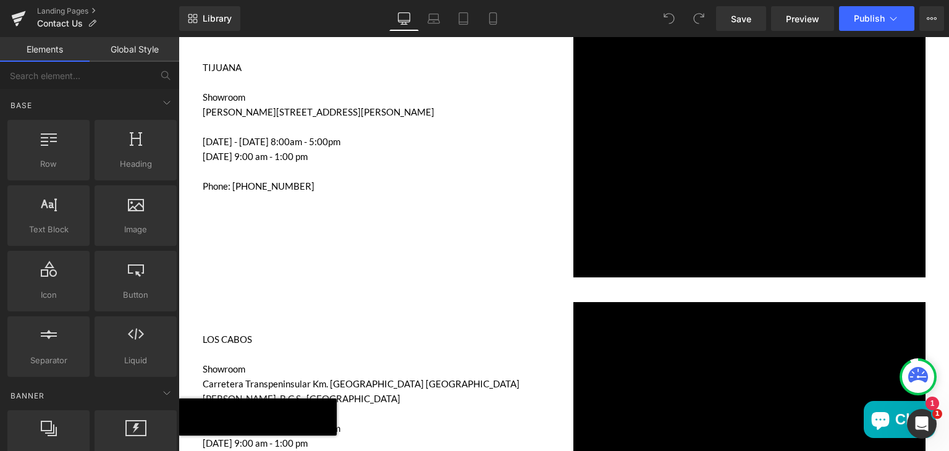
scroll to position [1528, 0]
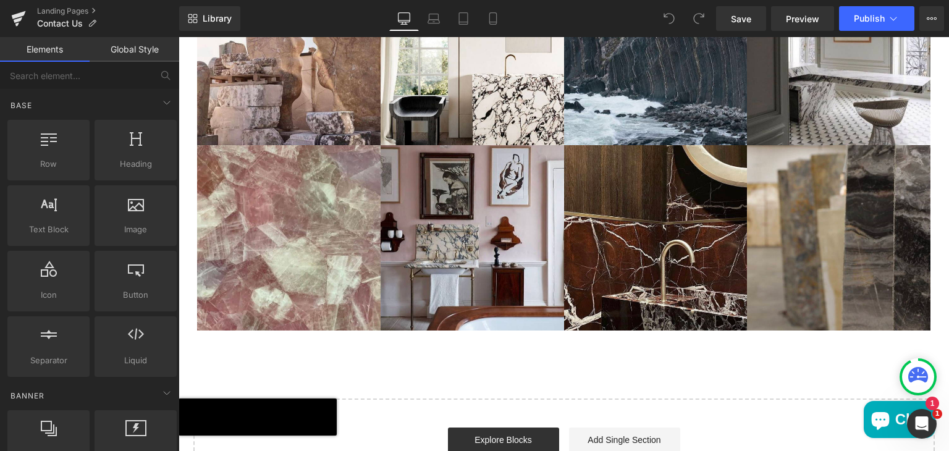
scroll to position [2258, 0]
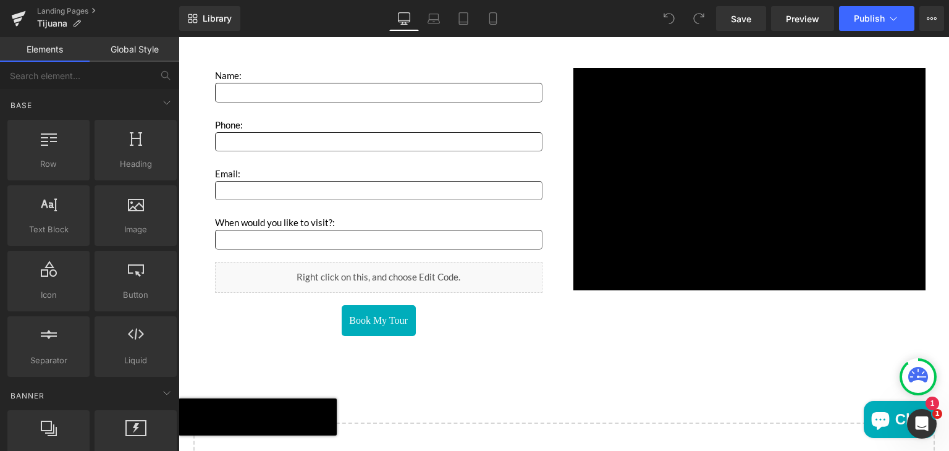
scroll to position [1998, 0]
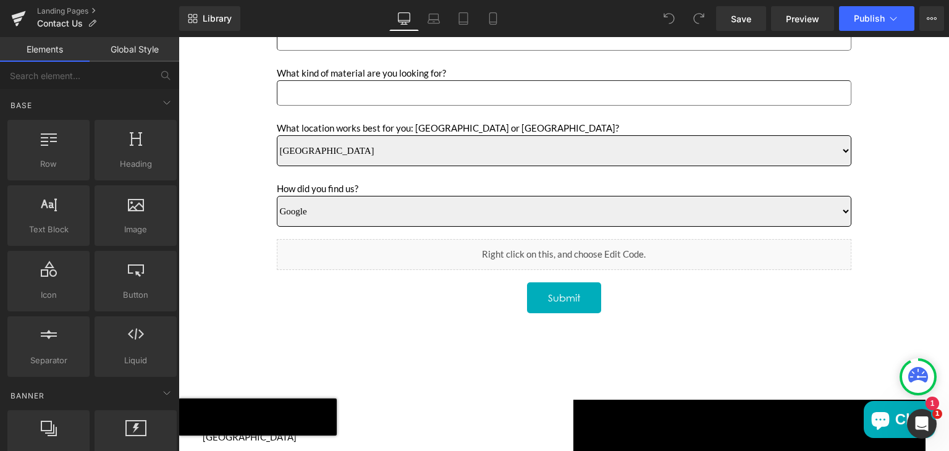
scroll to position [607, 0]
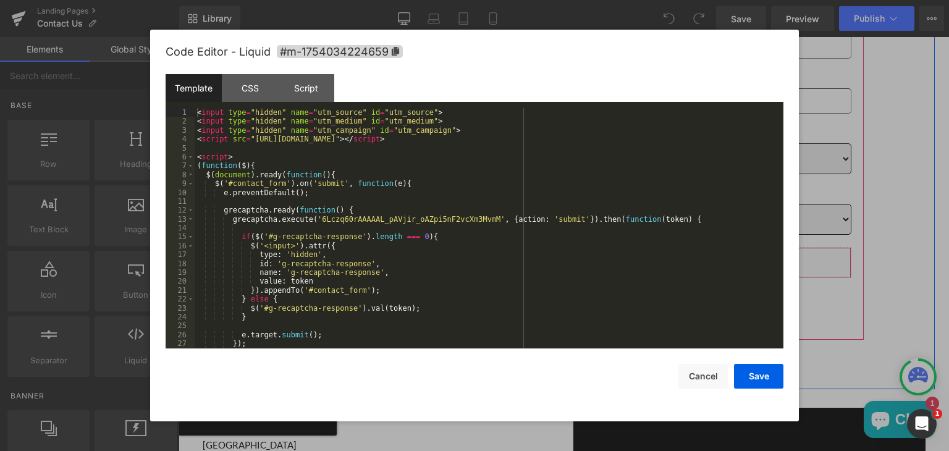
click at [576, 272] on icon "Main content" at bounding box center [580, 275] width 9 height 9
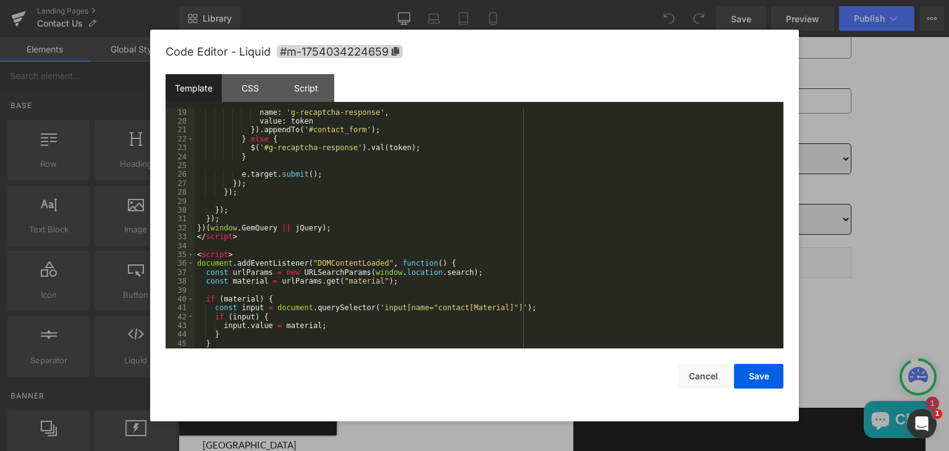
scroll to position [195, 0]
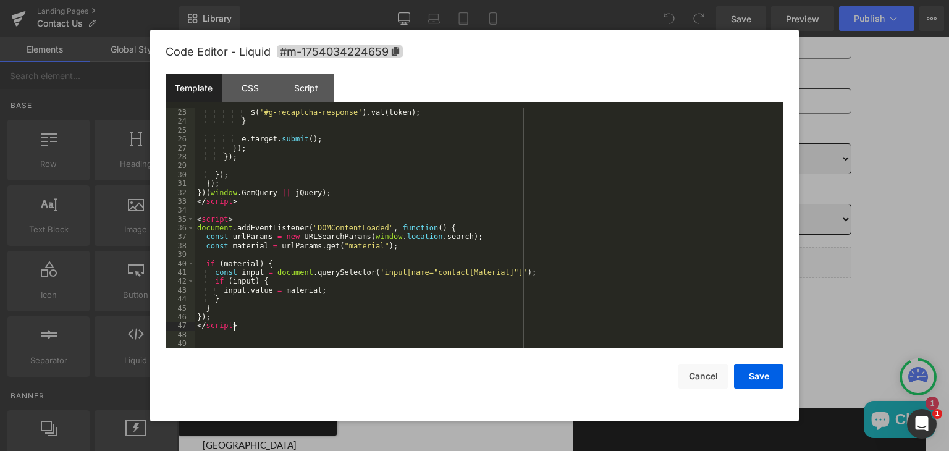
click at [243, 322] on div "$ ( '#g-recaptcha-response' ) . val ( token ) ; } e . target . submit ( ) ; }) …" at bounding box center [487, 237] width 584 height 258
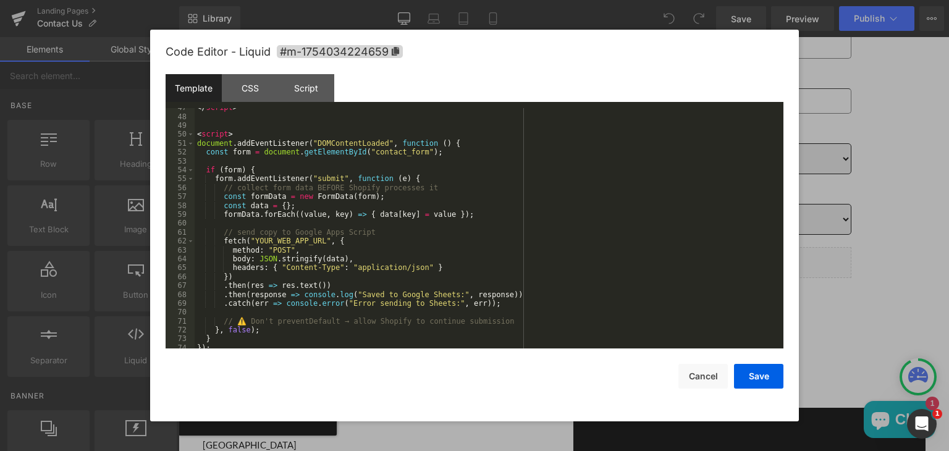
scroll to position [413, 0]
drag, startPoint x: 249, startPoint y: 243, endPoint x: 314, endPoint y: 246, distance: 64.9
click at [314, 246] on div "</ script > < script > document . addEventListener ( "DOMContentLoaded" , funct…" at bounding box center [487, 234] width 584 height 258
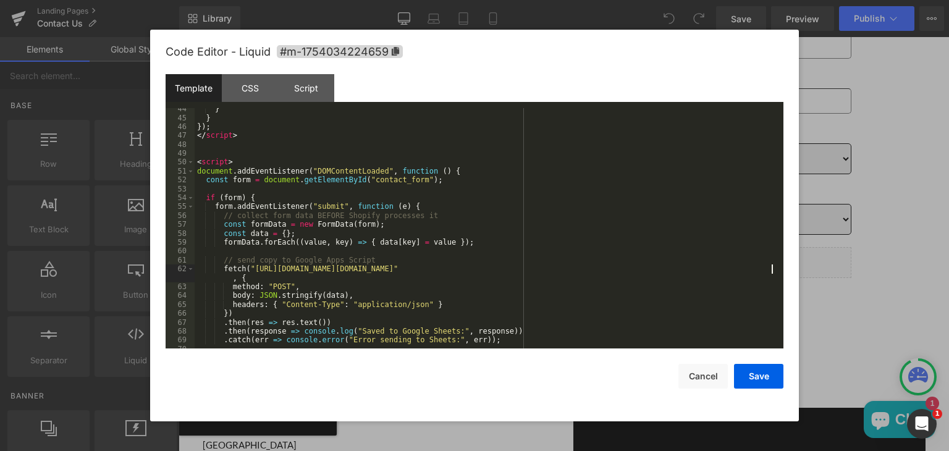
scroll to position [385, 0]
drag, startPoint x: 214, startPoint y: 217, endPoint x: 447, endPoint y: 214, distance: 233.5
click at [447, 214] on div "} } }) ; </ script > < script > document . addEventListener ( "DOMContentLoaded…" at bounding box center [487, 233] width 584 height 258
click at [375, 226] on div "} } }) ; </ script > < script > document . addEventListener ( "DOMContentLoaded…" at bounding box center [487, 233] width 584 height 258
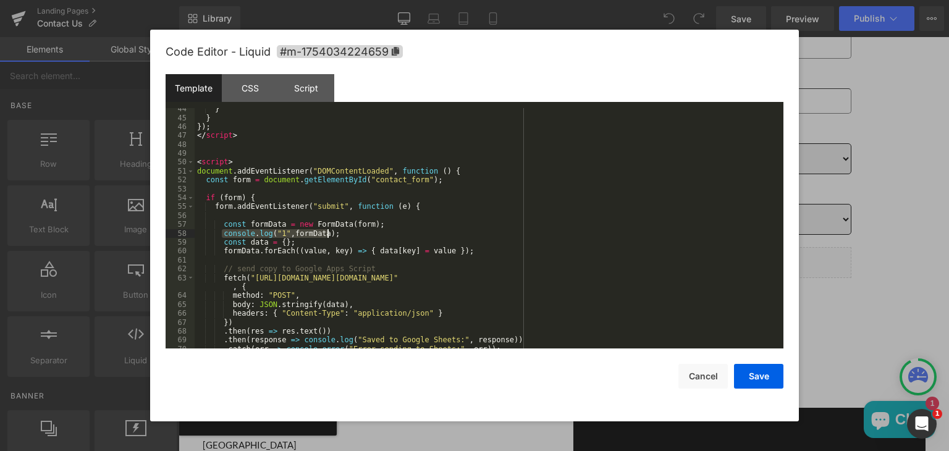
drag, startPoint x: 220, startPoint y: 232, endPoint x: 329, endPoint y: 233, distance: 108.7
click at [329, 233] on div "} } }) ; </ script > < script > document . addEventListener ( "DOMContentLoaded…" at bounding box center [487, 233] width 584 height 258
click at [467, 250] on div "} } }) ; </ script > < script > document . addEventListener ( "DOMContentLoaded…" at bounding box center [487, 233] width 584 height 258
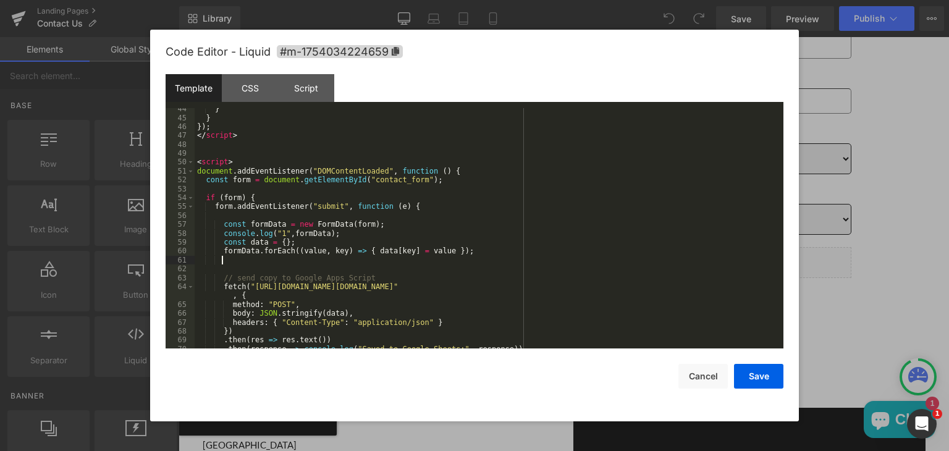
paste textarea
click at [279, 264] on div "} } }) ; </ script > < script > document . addEventListener ( "DOMContentLoaded…" at bounding box center [487, 233] width 584 height 258
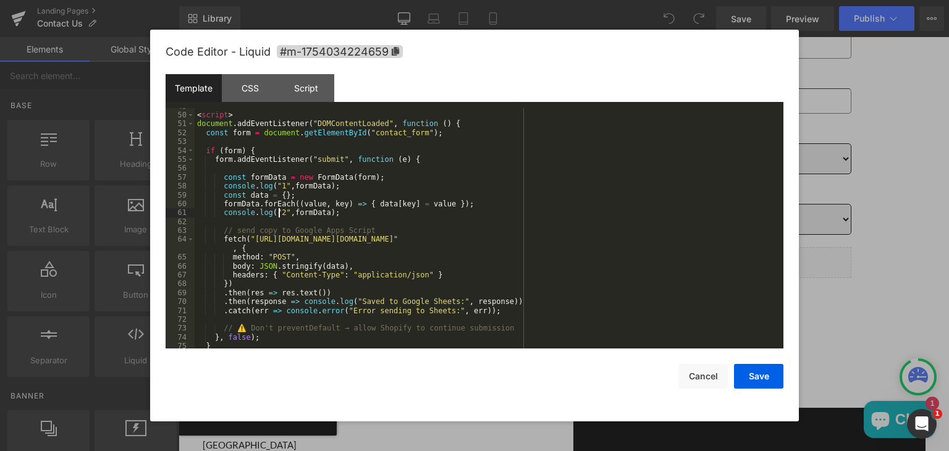
scroll to position [434, 0]
click at [753, 377] on button "Save" at bounding box center [758, 376] width 49 height 25
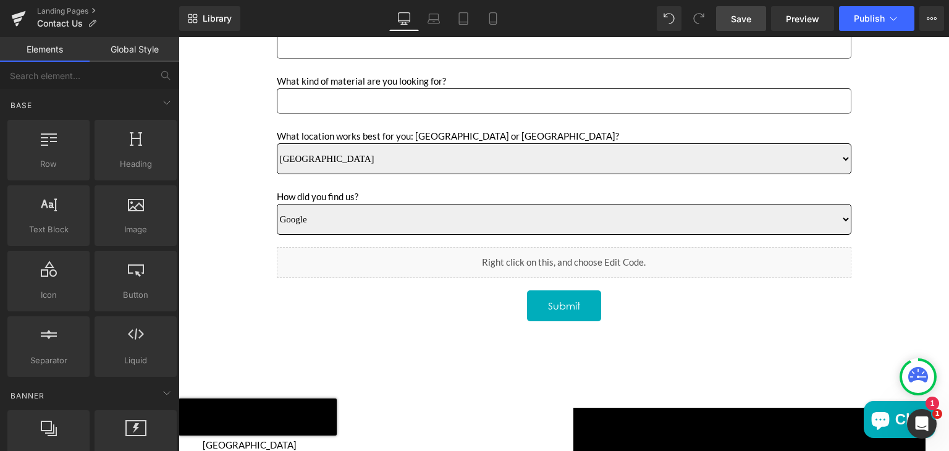
click at [742, 15] on span "Save" at bounding box center [741, 18] width 20 height 13
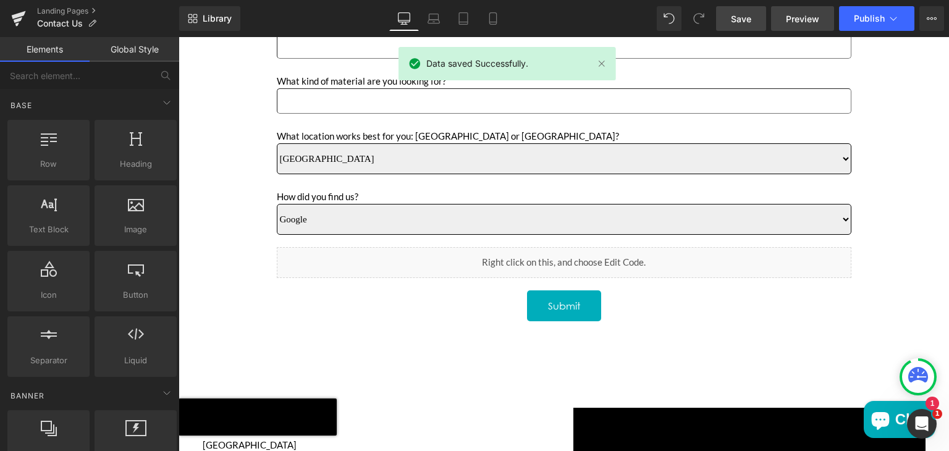
click at [800, 8] on link "Preview" at bounding box center [802, 18] width 63 height 25
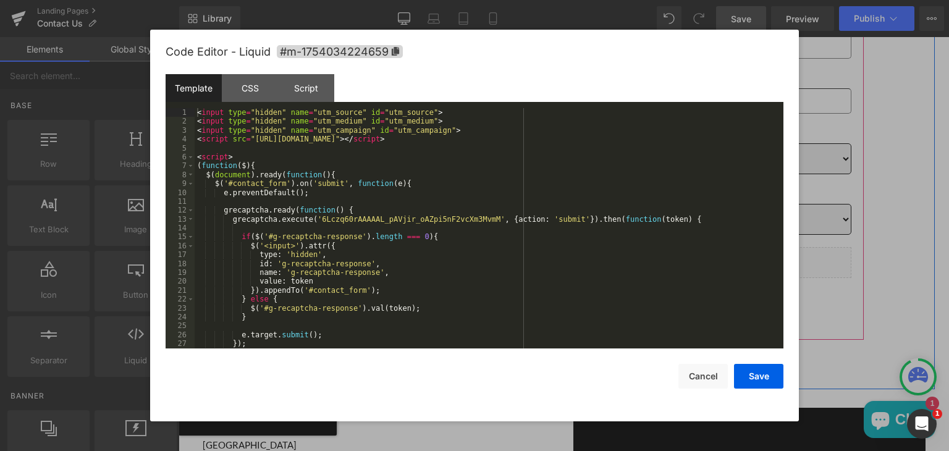
click at [574, 274] on icon "Main content" at bounding box center [577, 275] width 6 height 6
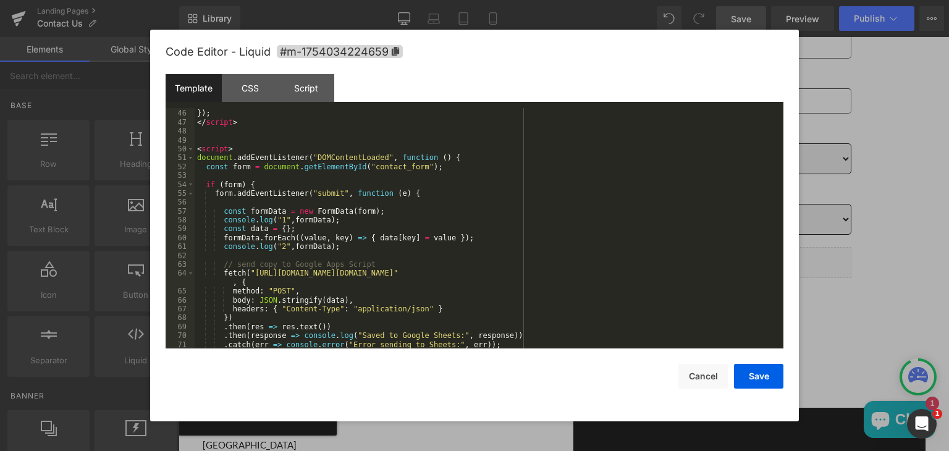
scroll to position [399, 0]
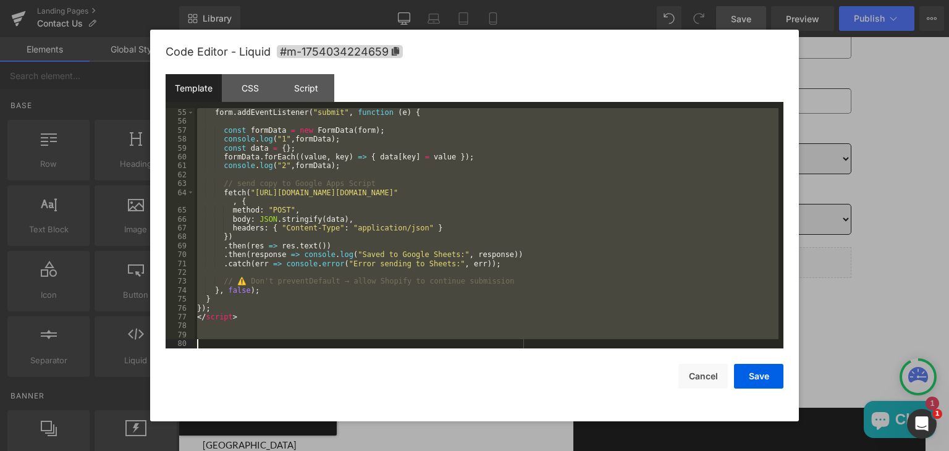
drag, startPoint x: 198, startPoint y: 149, endPoint x: 308, endPoint y: 371, distance: 248.0
click at [308, 371] on div "Code Editor - Liquid #m-1754034224659 Template CSS Script Data 55 56 57 58 59 6…" at bounding box center [475, 226] width 618 height 392
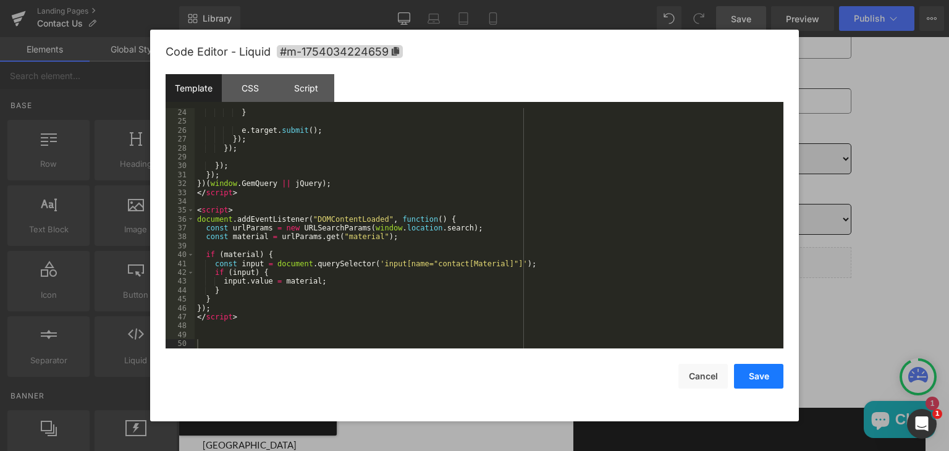
click at [754, 374] on button "Save" at bounding box center [758, 376] width 49 height 25
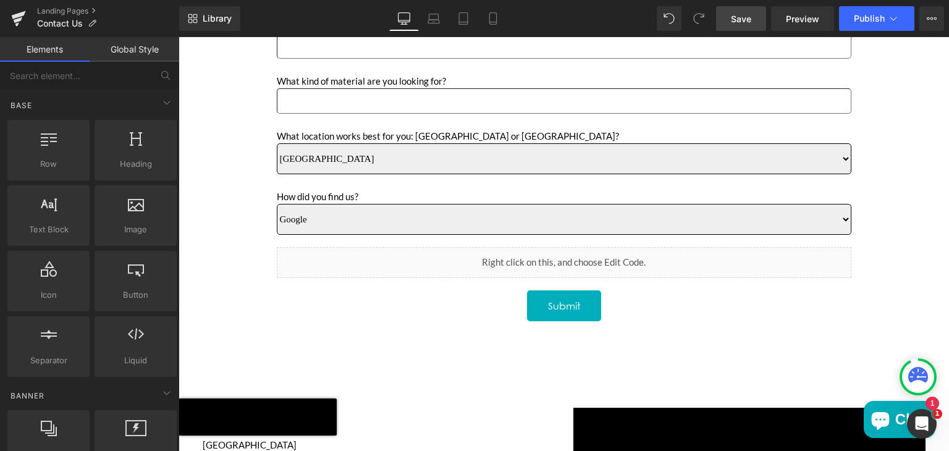
click at [744, 14] on span "Save" at bounding box center [741, 18] width 20 height 13
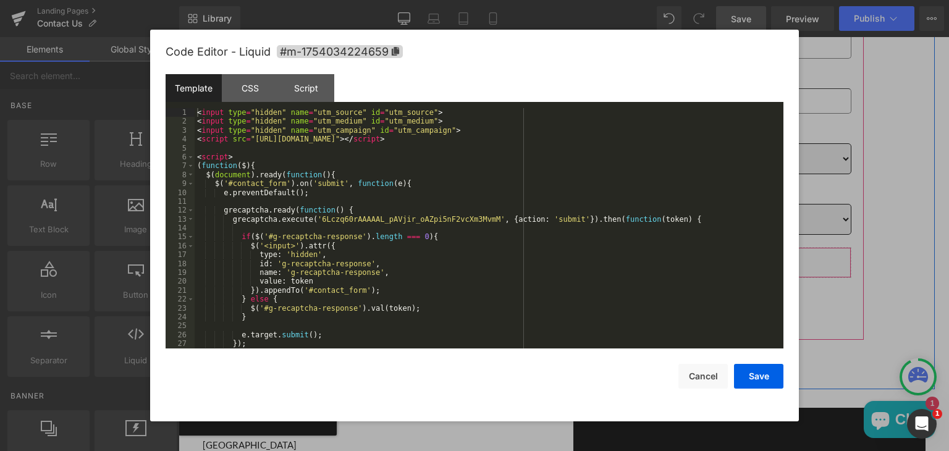
click at [576, 271] on icon "Main content" at bounding box center [580, 275] width 9 height 9
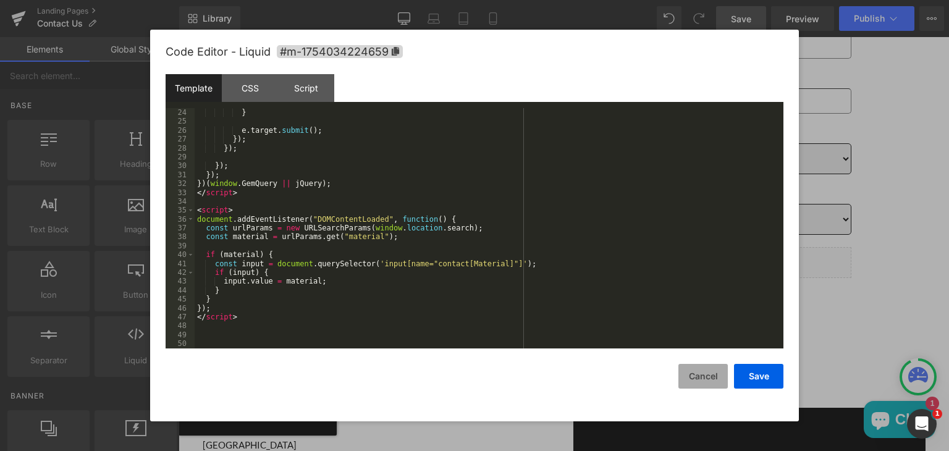
click at [697, 377] on button "Cancel" at bounding box center [702, 376] width 49 height 25
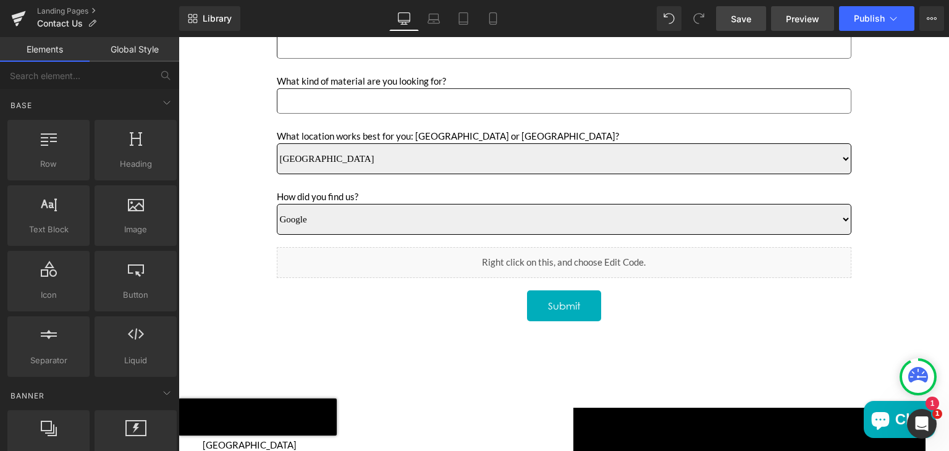
click at [810, 14] on span "Preview" at bounding box center [802, 18] width 33 height 13
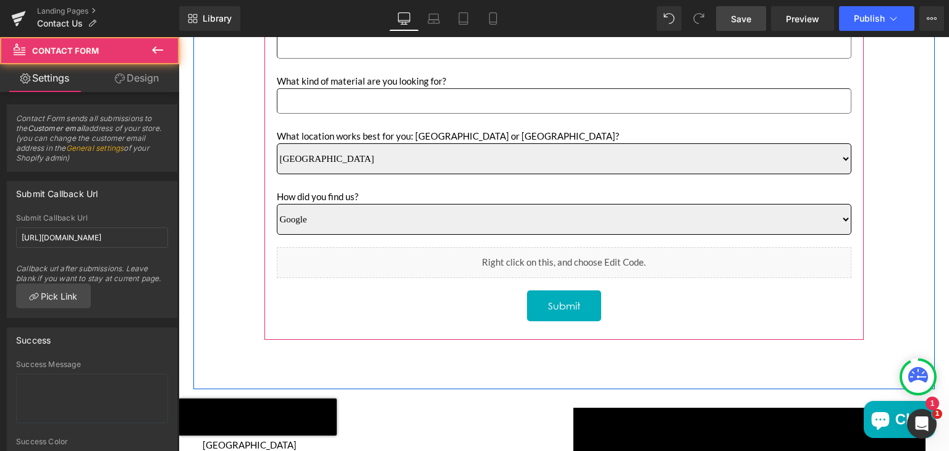
click at [267, 270] on div "Name Text Block Text Field Phone Text Block Text Field Email Text Block Email F…" at bounding box center [563, 124] width 599 height 432
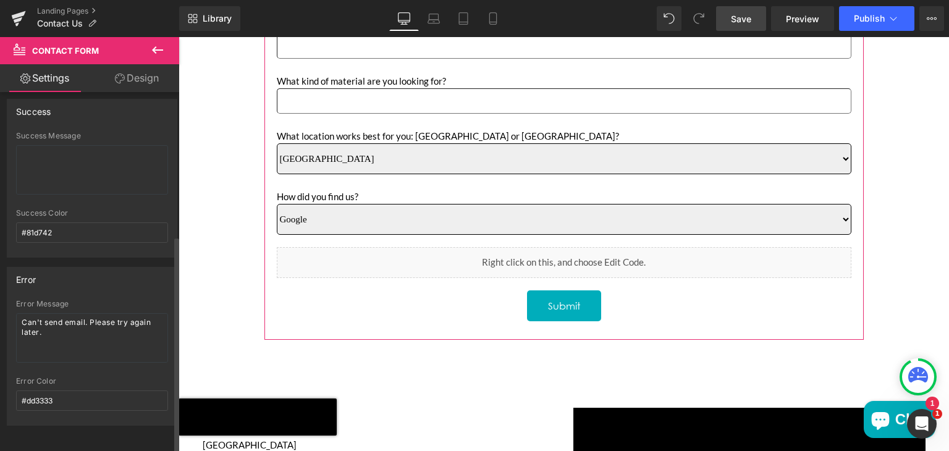
scroll to position [0, 0]
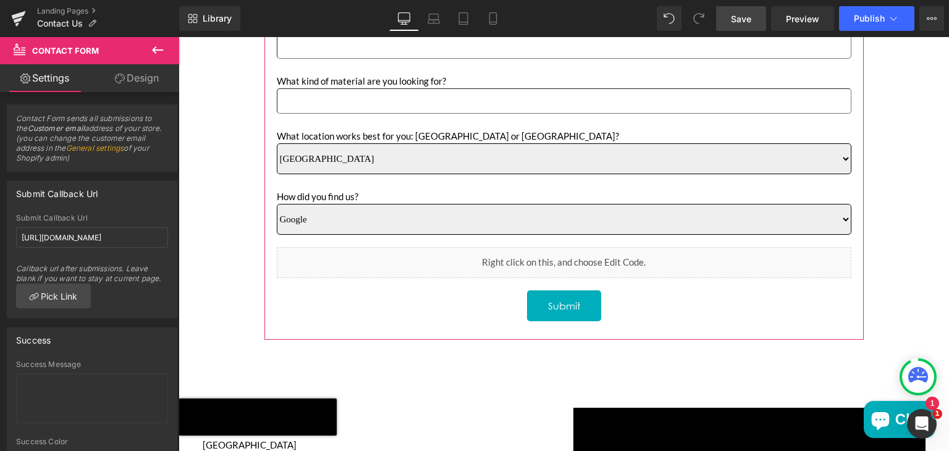
click at [143, 84] on link "Design" at bounding box center [137, 78] width 90 height 28
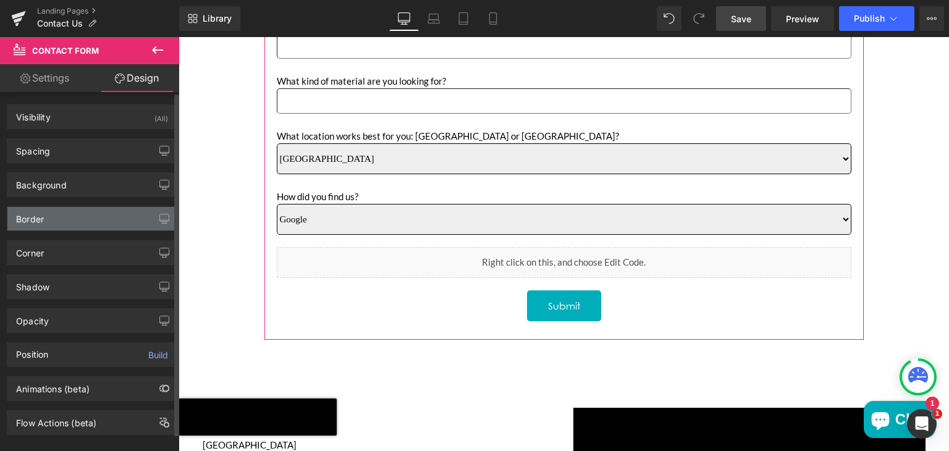
scroll to position [16, 0]
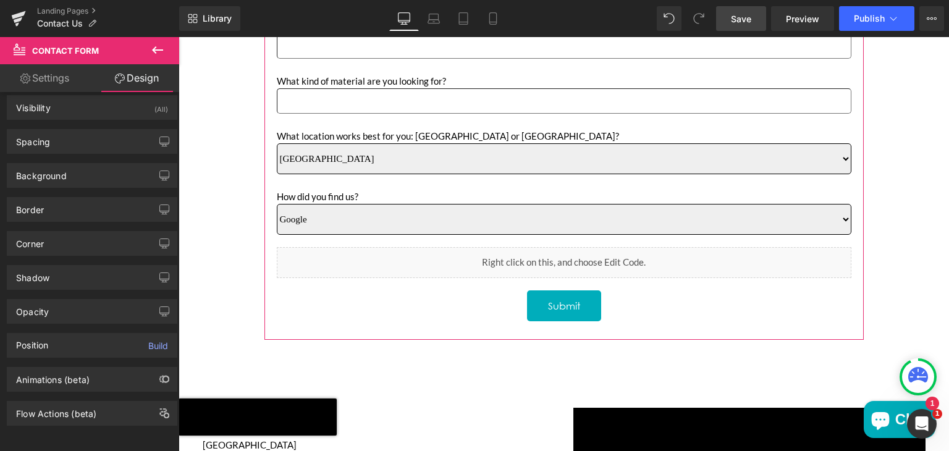
click at [61, 77] on link "Settings" at bounding box center [45, 78] width 90 height 28
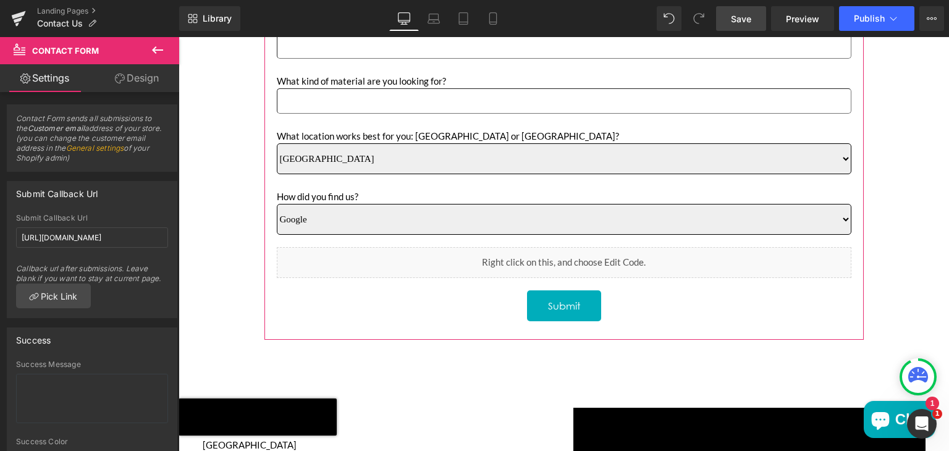
click at [130, 77] on link "Design" at bounding box center [137, 78] width 90 height 28
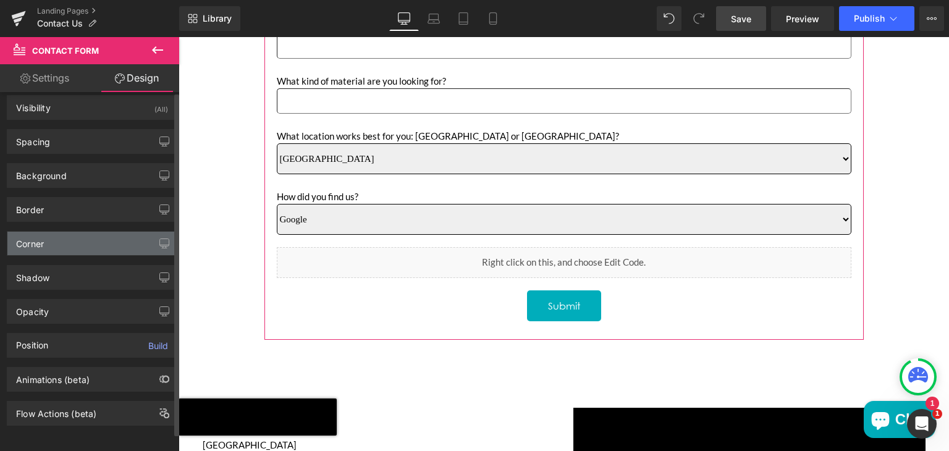
scroll to position [0, 0]
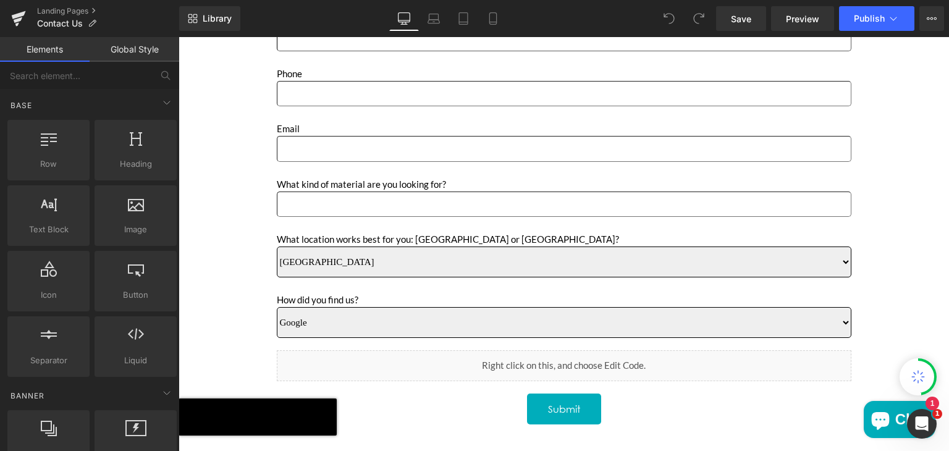
scroll to position [504, 0]
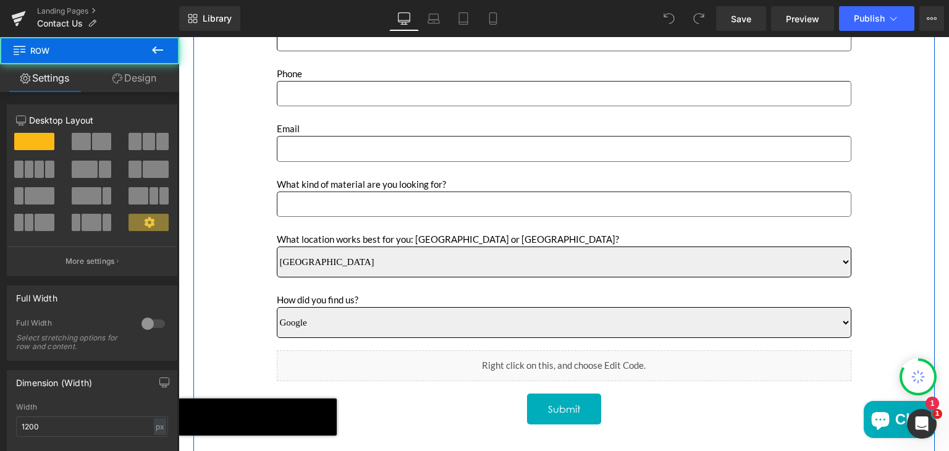
click at [256, 193] on div "Name Text Block Text Field Phone Text Block Text Field Email Text Block Email F…" at bounding box center [564, 249] width 618 height 476
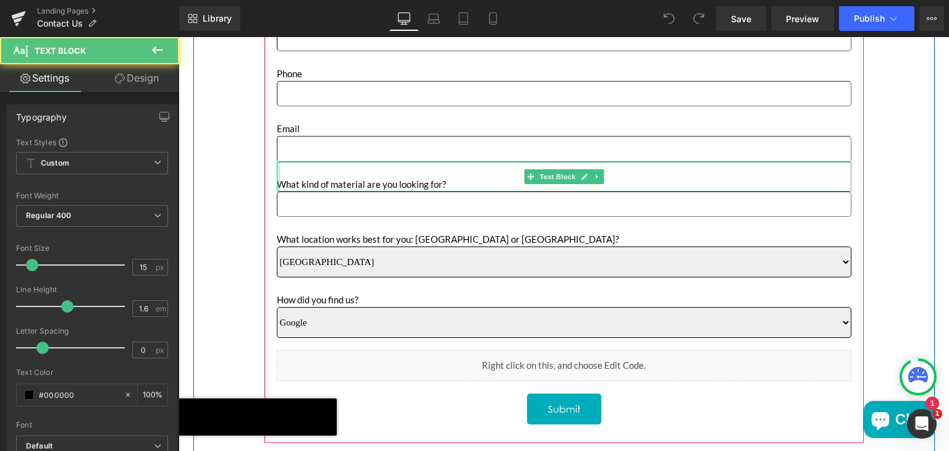
click at [277, 177] on div "Main content" at bounding box center [278, 177] width 3 height 30
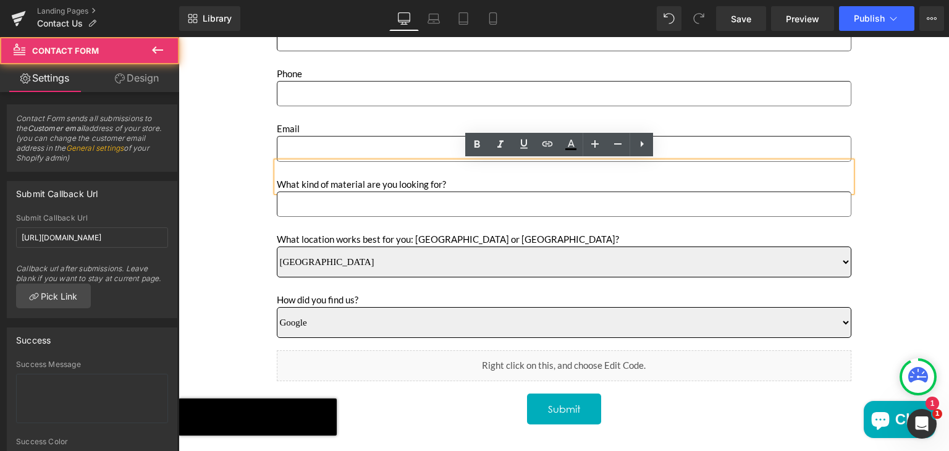
click at [264, 172] on div "Name Text Block Text Field Phone Text Block Text Field Email Text Block Email F…" at bounding box center [563, 227] width 599 height 432
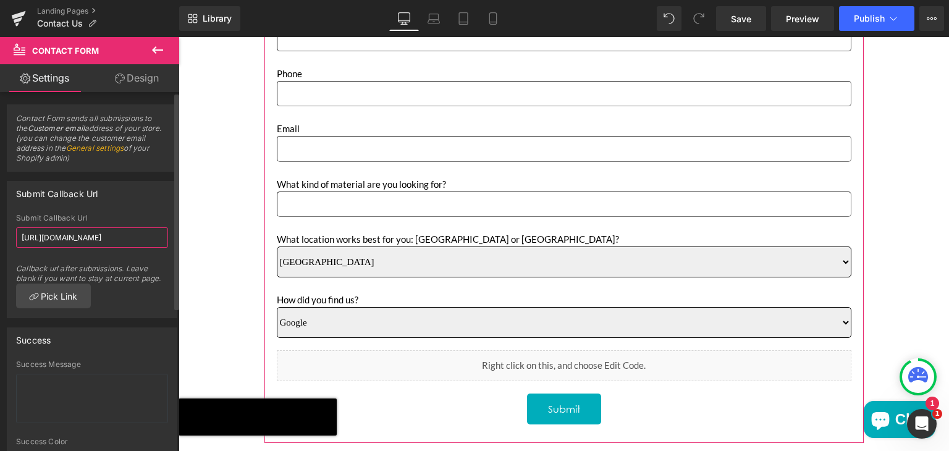
click at [88, 233] on input "[URL][DOMAIN_NAME]" at bounding box center [92, 237] width 152 height 20
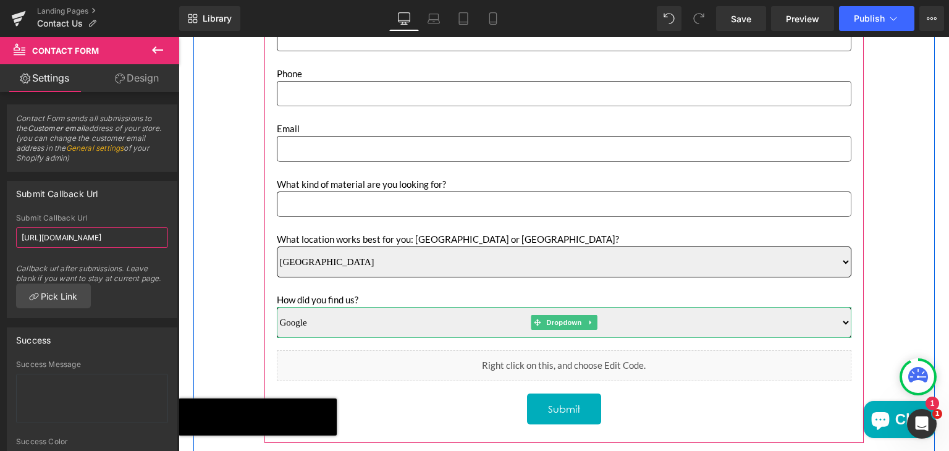
scroll to position [561, 0]
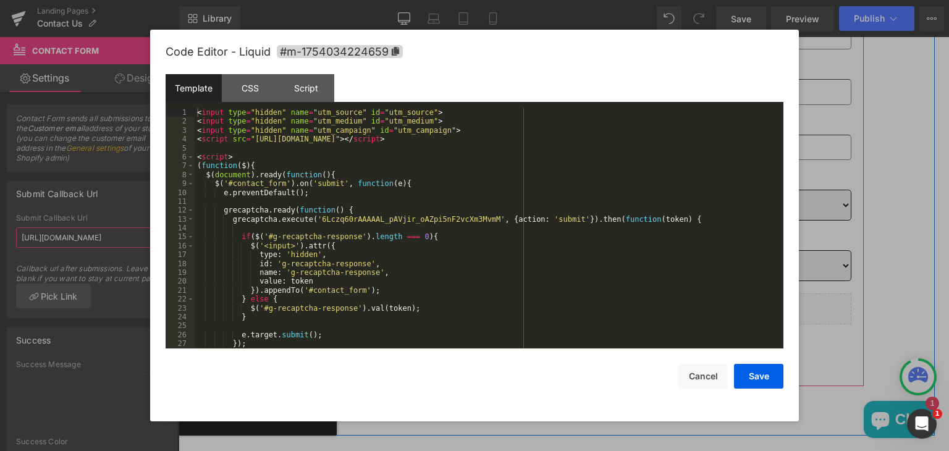
click at [576, 318] on icon "Main content" at bounding box center [577, 321] width 7 height 7
click at [709, 371] on button "Cancel" at bounding box center [702, 376] width 49 height 25
